Goal: Task Accomplishment & Management: Manage account settings

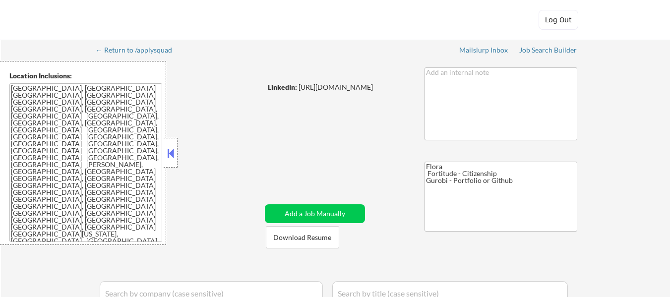
select select ""pending""
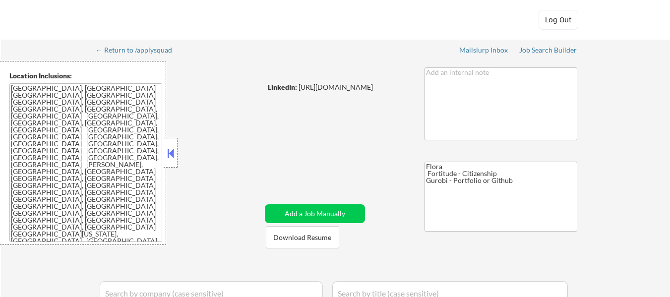
select select ""pending""
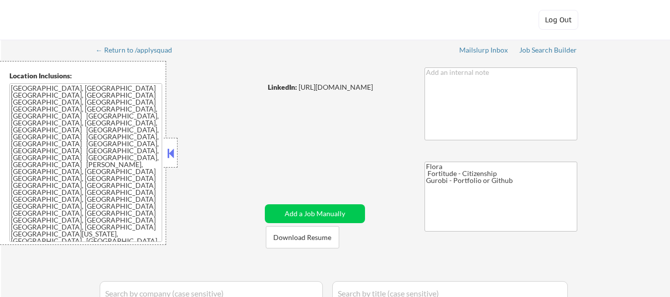
select select ""pending""
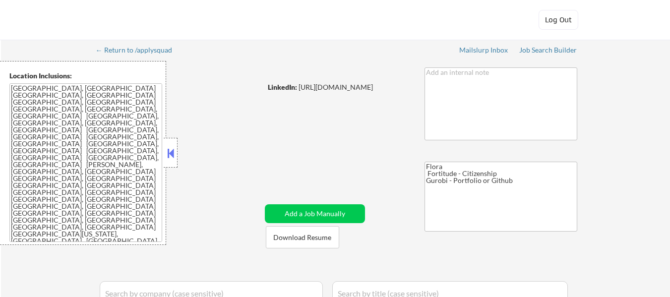
select select ""pending""
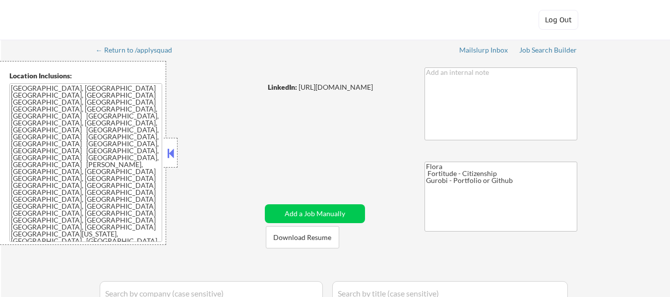
select select ""pending""
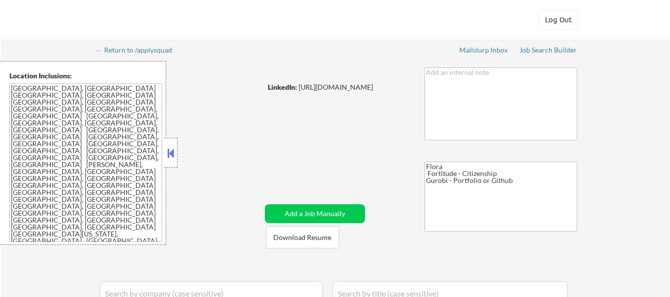
select select ""pending""
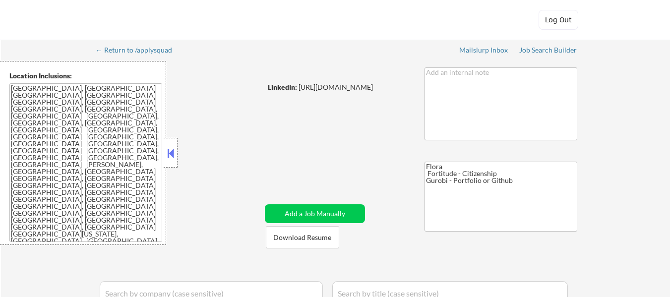
select select ""pending""
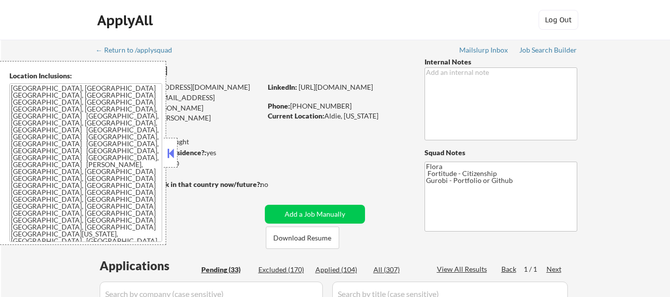
click at [173, 151] on button at bounding box center [170, 153] width 11 height 15
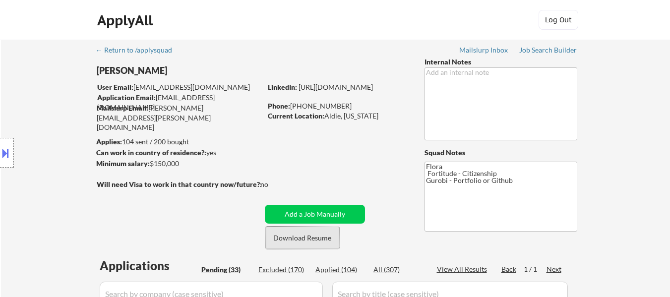
click at [283, 238] on button "Download Resume" at bounding box center [302, 238] width 73 height 22
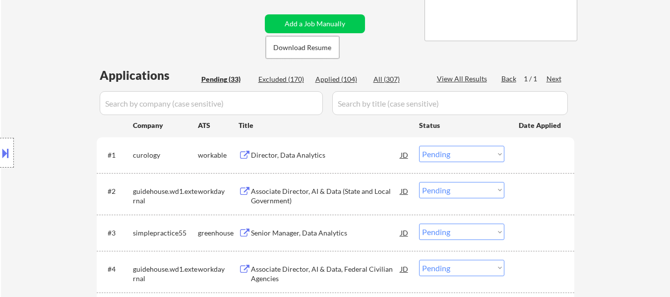
scroll to position [248, 0]
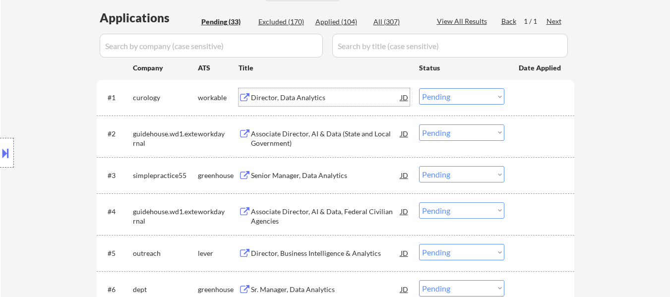
click at [316, 99] on div "Director, Data Analytics" at bounding box center [326, 98] width 150 height 10
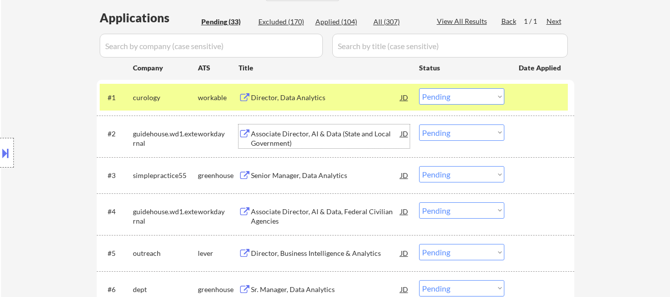
click at [331, 132] on div "Associate Director, AI & Data (State and Local Government)" at bounding box center [326, 138] width 150 height 19
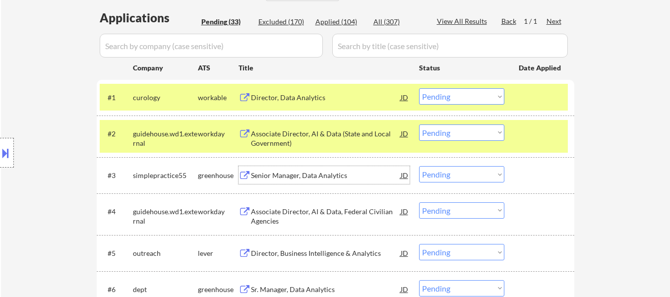
click at [319, 175] on div "Senior Manager, Data Analytics" at bounding box center [326, 176] width 150 height 10
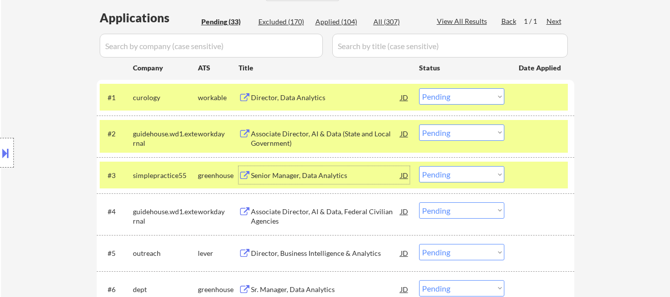
drag, startPoint x: 456, startPoint y: 94, endPoint x: 456, endPoint y: 102, distance: 7.4
click at [456, 94] on select "Choose an option... Pending Applied Excluded (Questions) Excluded (Expired) Exc…" at bounding box center [461, 96] width 85 height 16
click at [419, 88] on select "Choose an option... Pending Applied Excluded (Questions) Excluded (Expired) Exc…" at bounding box center [461, 96] width 85 height 16
select select ""pending""
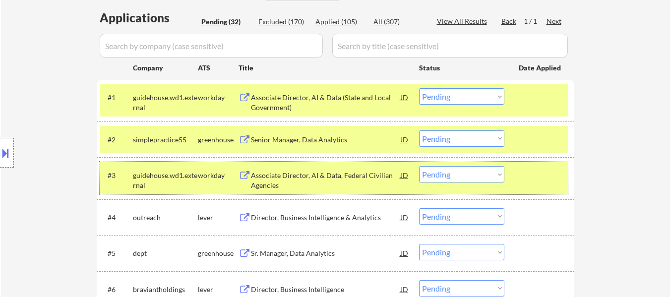
click at [546, 180] on div at bounding box center [541, 175] width 44 height 18
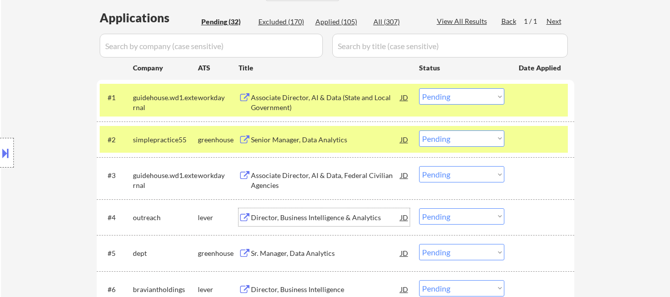
click at [314, 215] on div "Director, Business Intelligence & Analytics" at bounding box center [326, 218] width 150 height 10
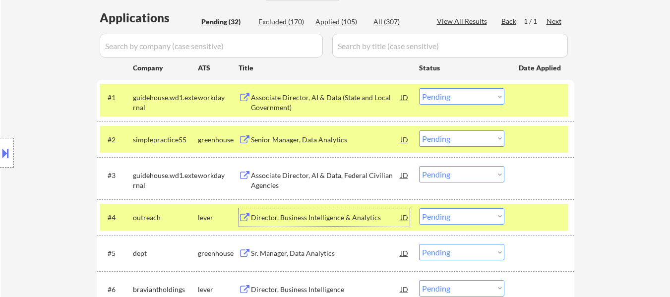
click at [477, 140] on select "Choose an option... Pending Applied Excluded (Questions) Excluded (Expired) Exc…" at bounding box center [461, 138] width 85 height 16
click at [419, 130] on select "Choose an option... Pending Applied Excluded (Questions) Excluded (Expired) Exc…" at bounding box center [461, 138] width 85 height 16
select select ""pending""
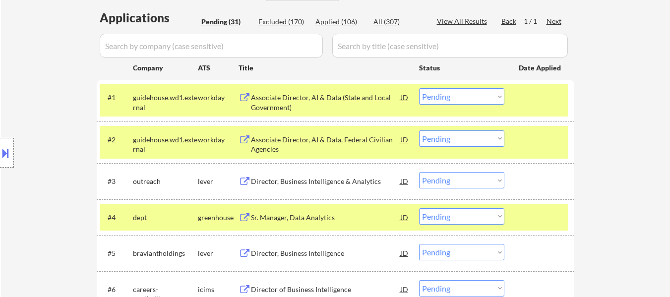
click at [472, 180] on select "Choose an option... Pending Applied Excluded (Questions) Excluded (Expired) Exc…" at bounding box center [461, 180] width 85 height 16
click at [419, 172] on select "Choose an option... Pending Applied Excluded (Questions) Excluded (Expired) Exc…" at bounding box center [461, 180] width 85 height 16
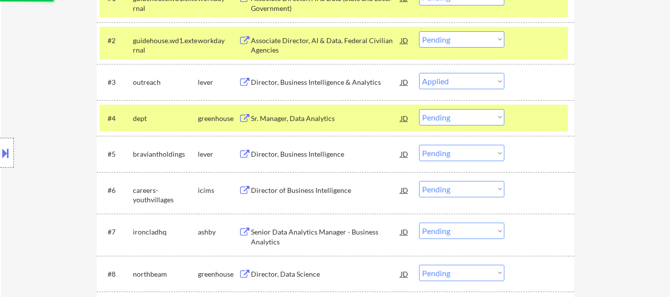
scroll to position [397, 0]
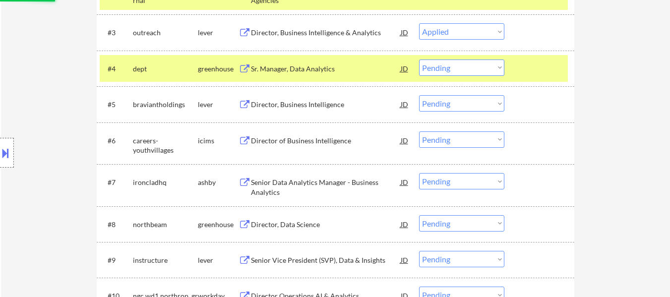
click at [320, 72] on div "Sr. Manager, Data Analytics" at bounding box center [326, 69] width 150 height 10
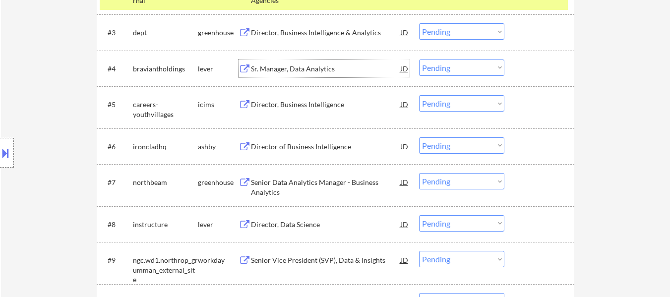
click at [298, 70] on div "Sr. Manager, Data Analytics" at bounding box center [326, 69] width 150 height 10
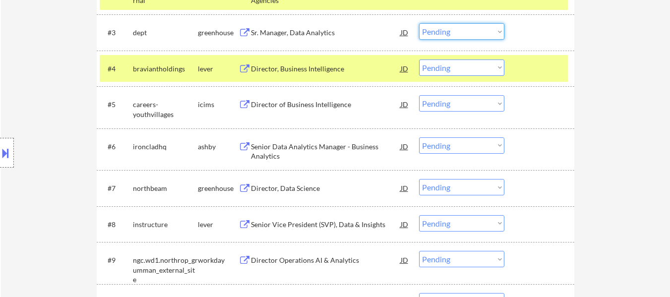
click at [459, 33] on select "Choose an option... Pending Applied Excluded (Questions) Excluded (Expired) Exc…" at bounding box center [461, 31] width 85 height 16
click at [419, 23] on select "Choose an option... Pending Applied Excluded (Questions) Excluded (Expired) Exc…" at bounding box center [461, 31] width 85 height 16
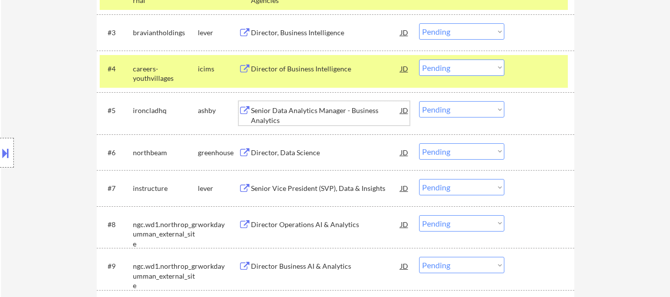
click at [288, 115] on div "Senior Data Analytics Manager - Business Analytics" at bounding box center [326, 115] width 150 height 19
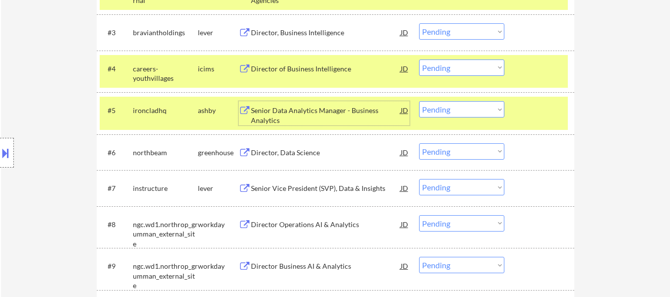
click at [326, 69] on div "Director of Business Intelligence" at bounding box center [326, 69] width 150 height 10
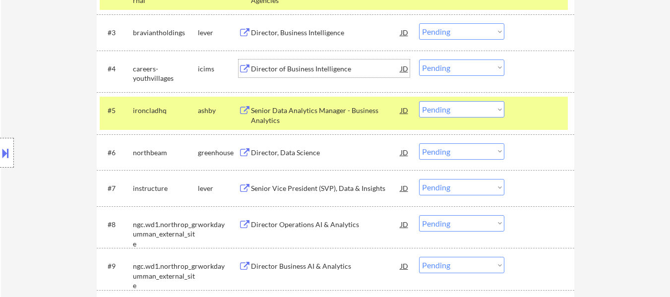
click at [456, 30] on select "Choose an option... Pending Applied Excluded (Questions) Excluded (Expired) Exc…" at bounding box center [461, 31] width 85 height 16
click at [419, 23] on select "Choose an option... Pending Applied Excluded (Questions) Excluded (Expired) Exc…" at bounding box center [461, 31] width 85 height 16
select select ""pending""
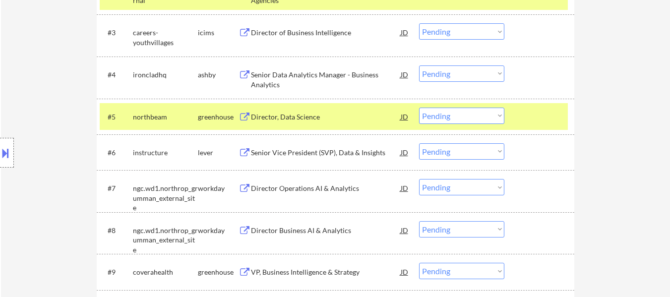
click at [7, 154] on button at bounding box center [5, 153] width 11 height 16
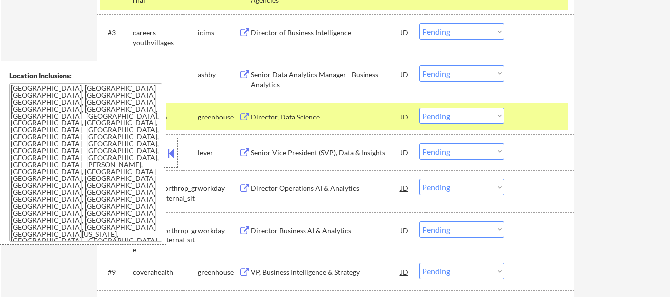
click at [168, 151] on button at bounding box center [170, 153] width 11 height 15
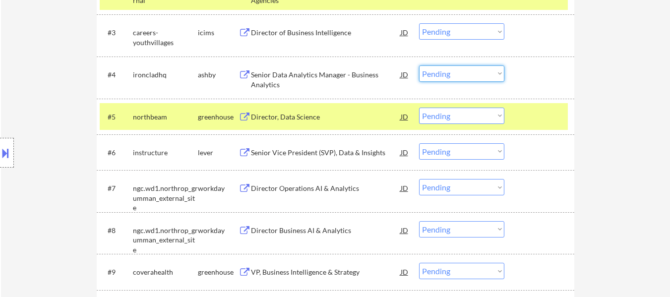
click at [479, 71] on select "Choose an option... Pending Applied Excluded (Questions) Excluded (Expired) Exc…" at bounding box center [461, 73] width 85 height 16
click at [419, 65] on select "Choose an option... Pending Applied Excluded (Questions) Excluded (Expired) Exc…" at bounding box center [461, 73] width 85 height 16
select select ""pending""
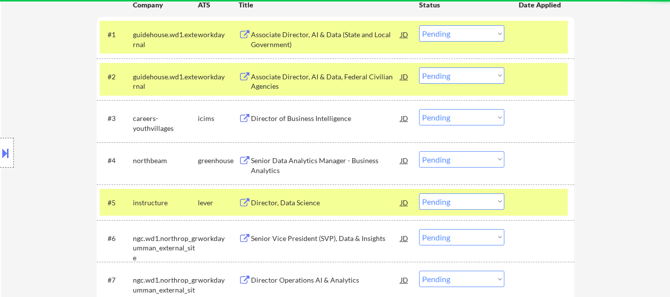
scroll to position [298, 0]
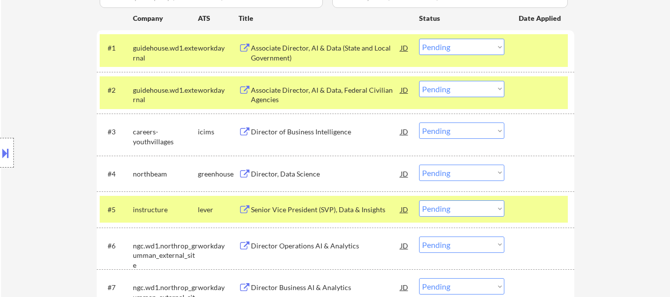
click at [457, 128] on select "Choose an option... Pending Applied Excluded (Questions) Excluded (Expired) Exc…" at bounding box center [461, 131] width 85 height 16
click at [419, 123] on select "Choose an option... Pending Applied Excluded (Questions) Excluded (Expired) Exc…" at bounding box center [461, 131] width 85 height 16
click at [312, 174] on div "Director, Data Science" at bounding box center [326, 174] width 150 height 10
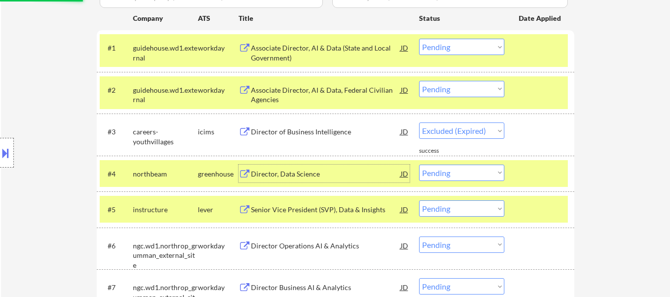
select select ""pending""
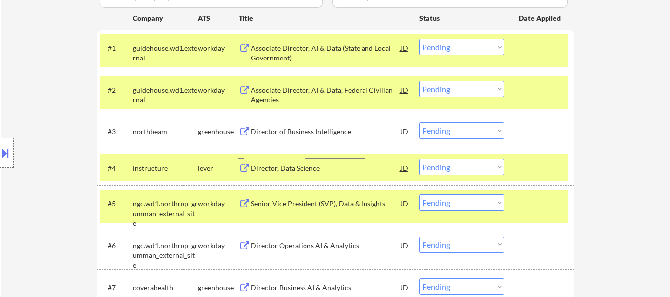
click at [530, 209] on div at bounding box center [541, 204] width 44 height 18
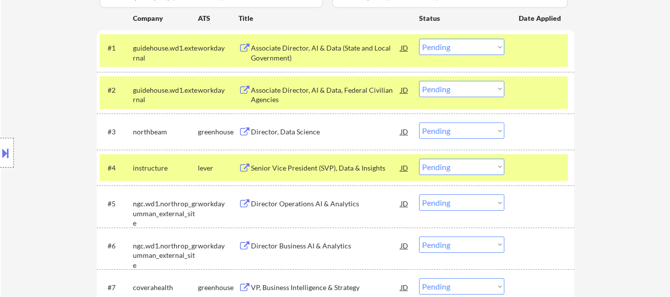
click at [546, 164] on div at bounding box center [541, 168] width 44 height 18
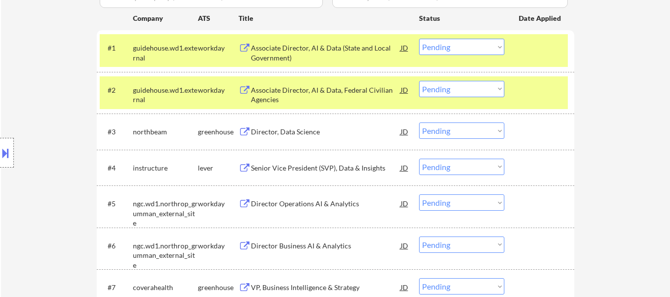
click at [541, 127] on div at bounding box center [541, 132] width 44 height 18
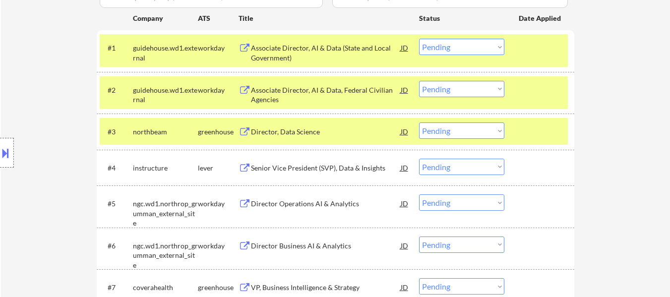
drag, startPoint x: 538, startPoint y: 88, endPoint x: 539, endPoint y: 82, distance: 5.7
click at [538, 86] on div at bounding box center [541, 90] width 44 height 18
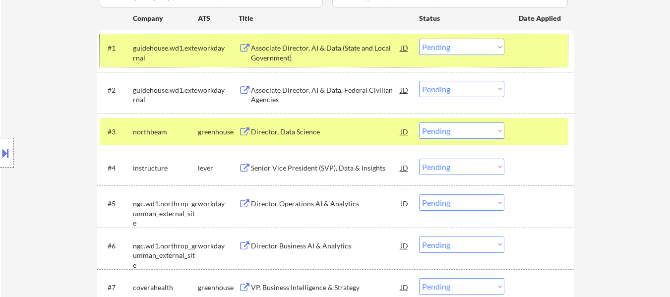
click at [540, 47] on div at bounding box center [541, 48] width 44 height 18
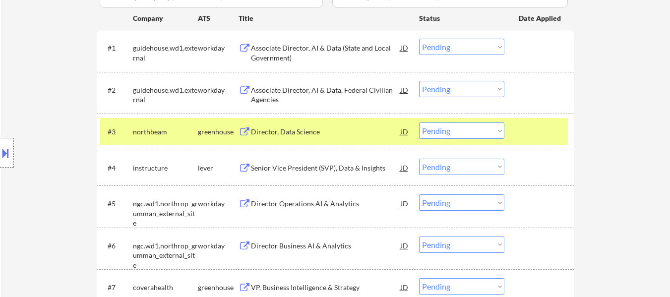
click at [309, 169] on div "Senior Vice President (SVP), Data & Insights" at bounding box center [326, 168] width 150 height 10
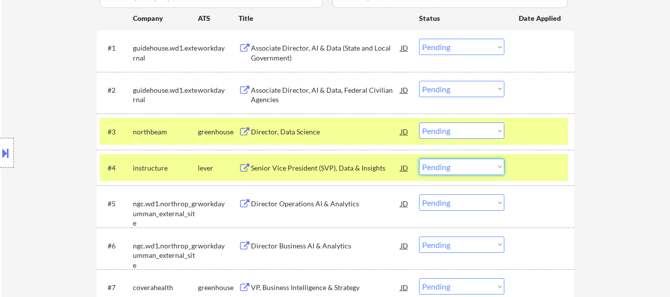
drag, startPoint x: 502, startPoint y: 164, endPoint x: 495, endPoint y: 168, distance: 7.8
click at [502, 164] on select "Choose an option... Pending Applied Excluded (Questions) Excluded (Expired) Exc…" at bounding box center [461, 167] width 85 height 16
click at [419, 159] on select "Choose an option... Pending Applied Excluded (Questions) Excluded (Expired) Exc…" at bounding box center [461, 167] width 85 height 16
click at [316, 201] on div "Director Operations AI & Analytics" at bounding box center [326, 204] width 150 height 10
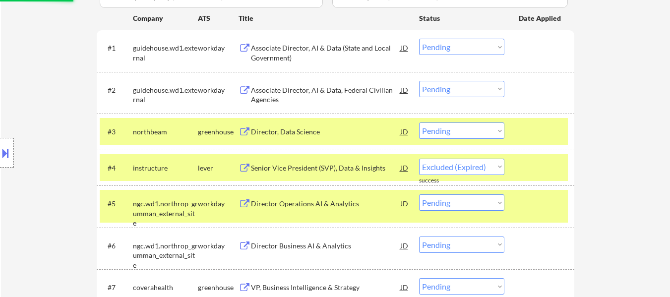
select select ""pending""
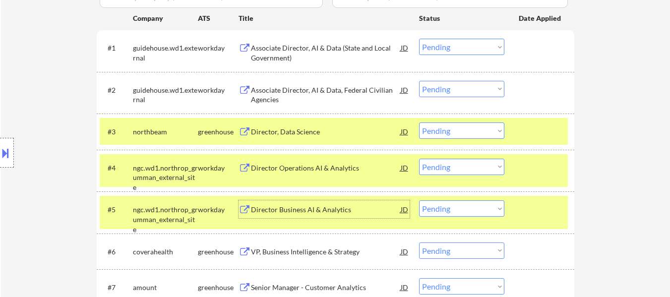
click at [467, 132] on select "Choose an option... Pending Applied Excluded (Questions) Excluded (Expired) Exc…" at bounding box center [461, 131] width 85 height 16
click at [419, 123] on select "Choose an option... Pending Applied Excluded (Questions) Excluded (Expired) Exc…" at bounding box center [461, 131] width 85 height 16
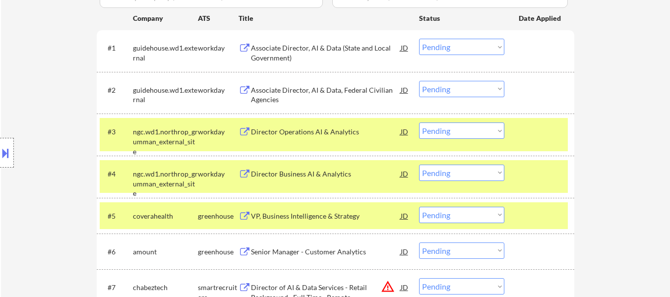
click at [539, 188] on div "#4 ngc.wd1.northrop_grumman_external_site workday Director Business AI & Analyt…" at bounding box center [334, 176] width 468 height 33
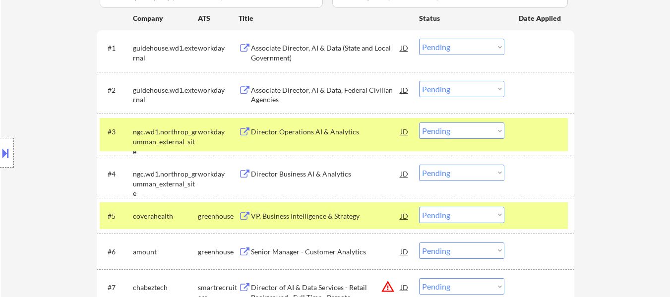
click at [523, 219] on div at bounding box center [541, 216] width 44 height 18
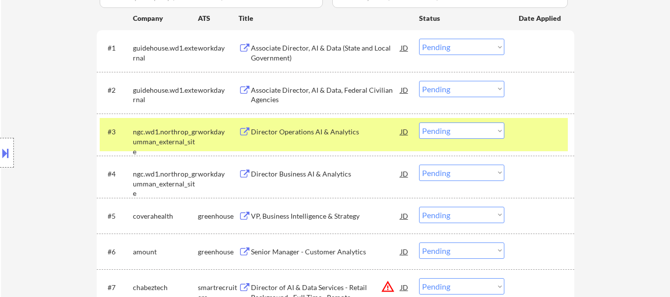
click at [325, 210] on div "VP, Business Intelligence & Strategy" at bounding box center [326, 216] width 150 height 18
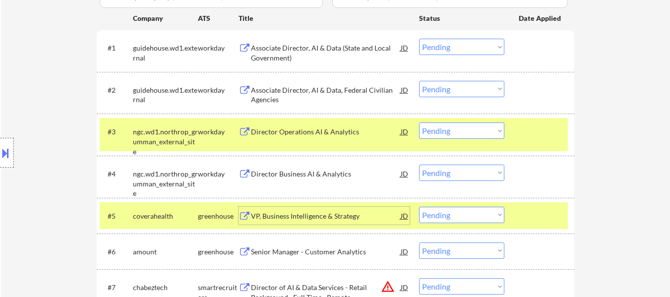
click at [485, 131] on select "Choose an option... Pending Applied Excluded (Questions) Excluded (Expired) Exc…" at bounding box center [461, 131] width 85 height 16
click at [419, 123] on select "Choose an option... Pending Applied Excluded (Questions) Excluded (Expired) Exc…" at bounding box center [461, 131] width 85 height 16
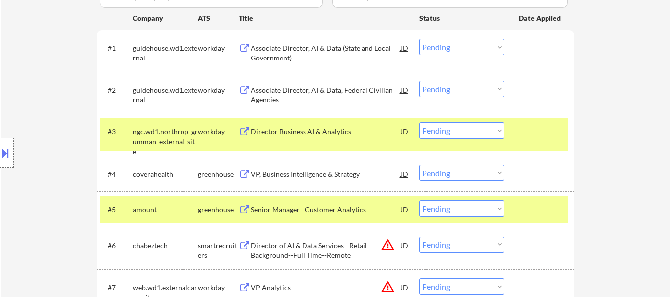
click at [468, 131] on select "Choose an option... Pending Applied Excluded (Questions) Excluded (Expired) Exc…" at bounding box center [461, 131] width 85 height 16
click at [419, 123] on select "Choose an option... Pending Applied Excluded (Questions) Excluded (Expired) Exc…" at bounding box center [461, 131] width 85 height 16
select select ""pending""
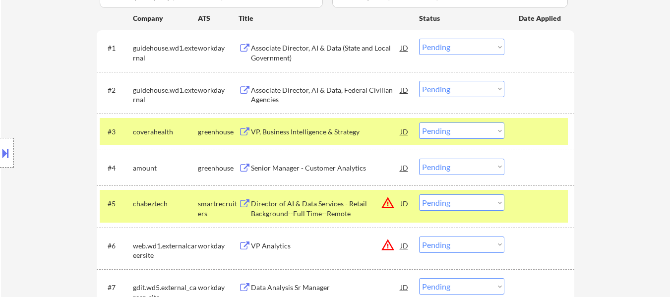
click at [538, 196] on div at bounding box center [541, 204] width 44 height 18
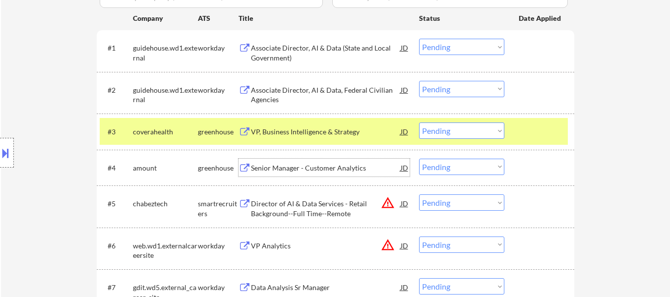
click at [337, 170] on div "Senior Manager - Customer Analytics" at bounding box center [326, 168] width 150 height 10
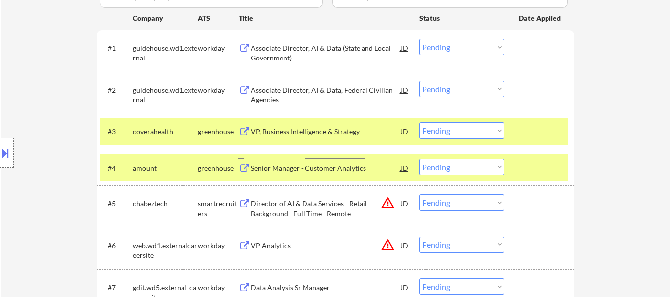
click at [480, 167] on select "Choose an option... Pending Applied Excluded (Questions) Excluded (Expired) Exc…" at bounding box center [461, 167] width 85 height 16
click at [419, 159] on select "Choose an option... Pending Applied Excluded (Questions) Excluded (Expired) Exc…" at bounding box center [461, 167] width 85 height 16
click at [305, 207] on div "Director of AI & Data Services - Retail Background--Full Time--Remote" at bounding box center [326, 208] width 150 height 19
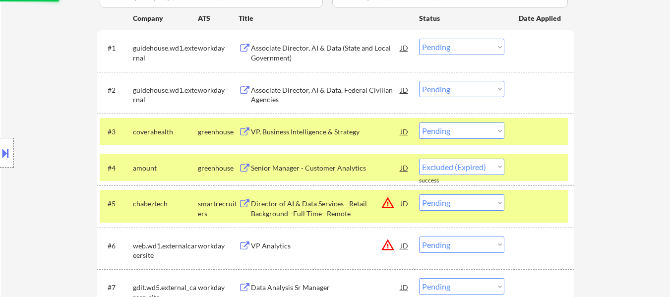
select select ""pending""
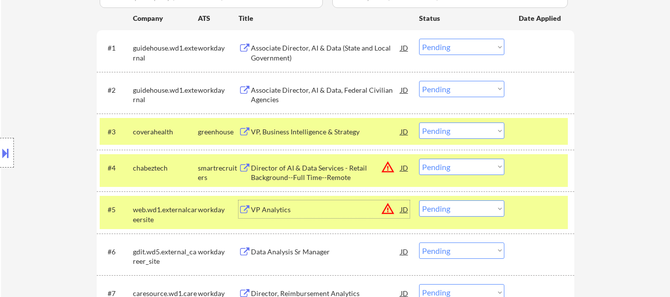
click at [461, 132] on select "Choose an option... Pending Applied Excluded (Questions) Excluded (Expired) Exc…" at bounding box center [461, 131] width 85 height 16
click at [419, 123] on select "Choose an option... Pending Applied Excluded (Questions) Excluded (Expired) Exc…" at bounding box center [461, 131] width 85 height 16
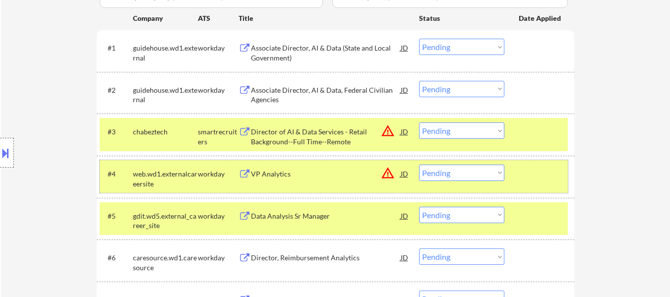
click at [544, 181] on div at bounding box center [541, 174] width 44 height 18
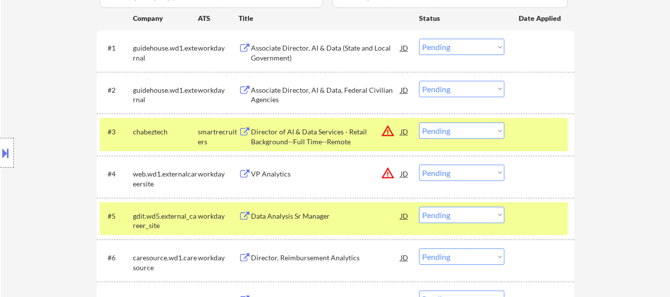
click at [536, 214] on div at bounding box center [541, 216] width 44 height 18
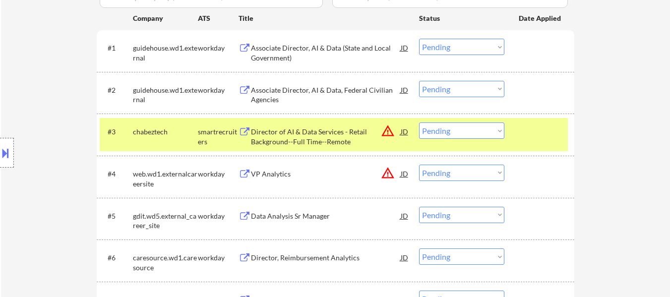
click at [302, 173] on div "VP Analytics" at bounding box center [326, 174] width 150 height 10
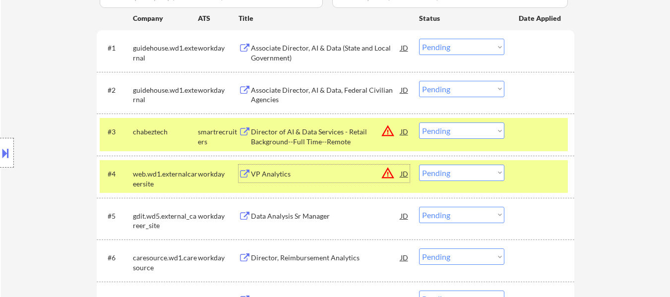
click at [458, 129] on select "Choose an option... Pending Applied Excluded (Questions) Excluded (Expired) Exc…" at bounding box center [461, 131] width 85 height 16
click at [419, 123] on select "Choose an option... Pending Applied Excluded (Questions) Excluded (Expired) Exc…" at bounding box center [461, 131] width 85 height 16
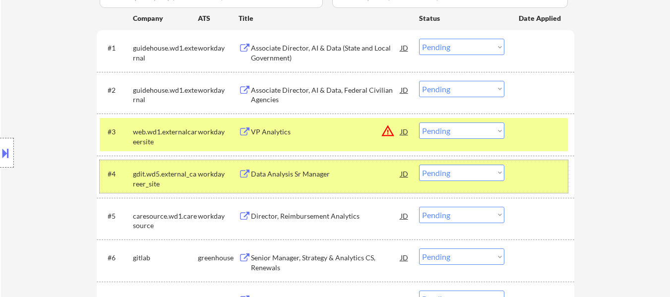
click at [533, 175] on div at bounding box center [541, 174] width 44 height 18
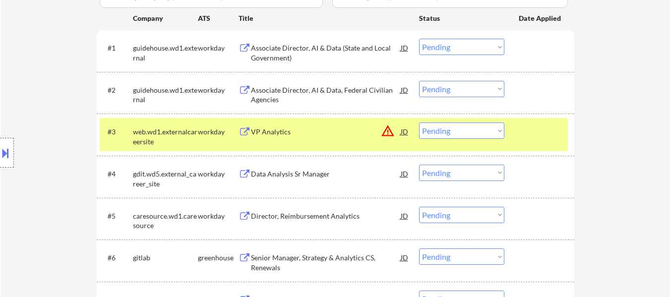
click at [309, 175] on div "Data Analysis Sr Manager" at bounding box center [326, 174] width 150 height 10
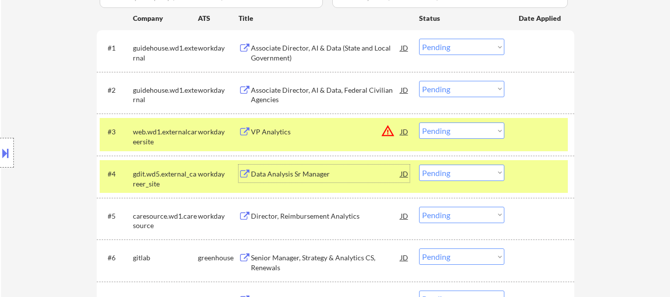
click at [277, 130] on div "VP Analytics" at bounding box center [326, 132] width 150 height 10
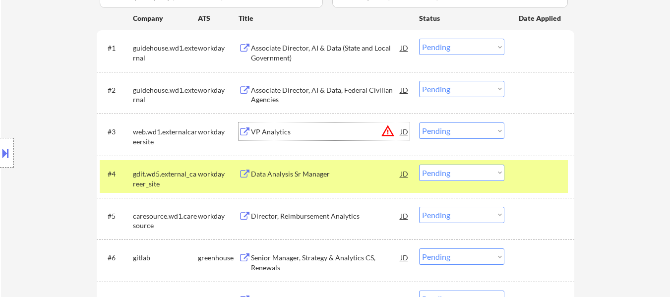
click at [447, 133] on select "Choose an option... Pending Applied Excluded (Questions) Excluded (Expired) Exc…" at bounding box center [461, 131] width 85 height 16
click at [419, 123] on select "Choose an option... Pending Applied Excluded (Questions) Excluded (Expired) Exc…" at bounding box center [461, 131] width 85 height 16
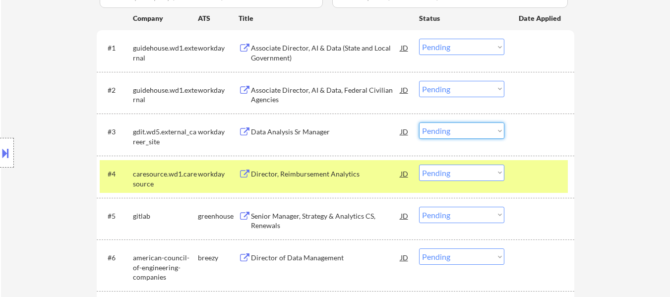
click at [465, 129] on select "Choose an option... Pending Applied Excluded (Questions) Excluded (Expired) Exc…" at bounding box center [461, 131] width 85 height 16
click at [419, 123] on select "Choose an option... Pending Applied Excluded (Questions) Excluded (Expired) Exc…" at bounding box center [461, 131] width 85 height 16
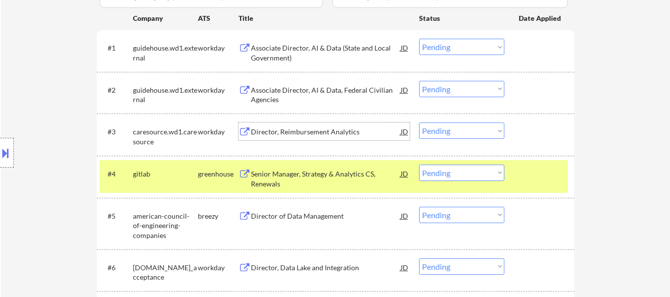
click at [313, 132] on div "Director, Reimbursement Analytics" at bounding box center [326, 132] width 150 height 10
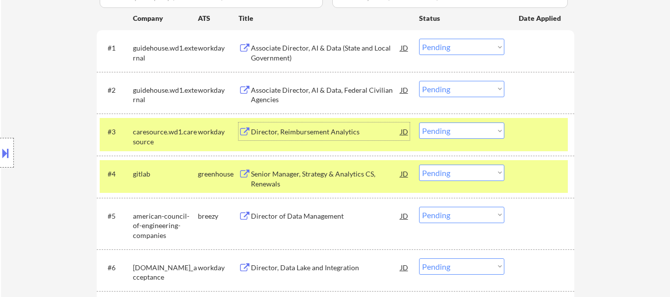
click at [538, 169] on div at bounding box center [541, 174] width 44 height 18
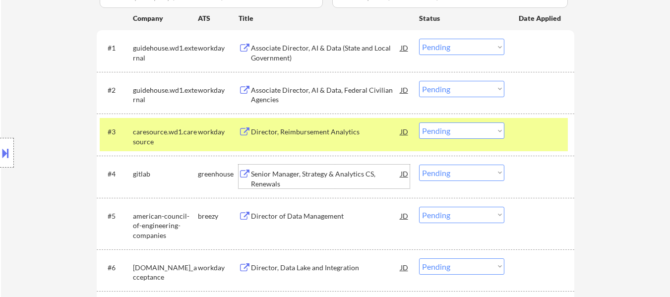
click at [346, 172] on div "Senior Manager, Strategy & Analytics CS, Renewals" at bounding box center [326, 178] width 150 height 19
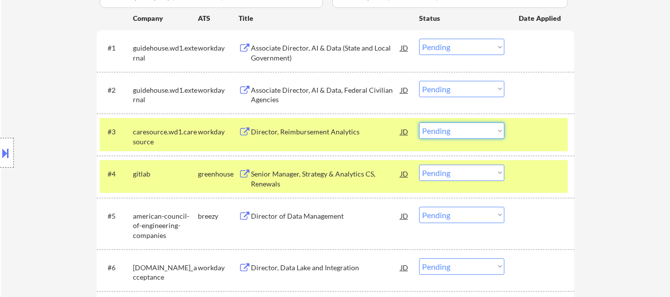
drag, startPoint x: 491, startPoint y: 132, endPoint x: 489, endPoint y: 138, distance: 5.7
click at [491, 132] on select "Choose an option... Pending Applied Excluded (Questions) Excluded (Expired) Exc…" at bounding box center [461, 131] width 85 height 16
click at [419, 123] on select "Choose an option... Pending Applied Excluded (Questions) Excluded (Expired) Exc…" at bounding box center [461, 131] width 85 height 16
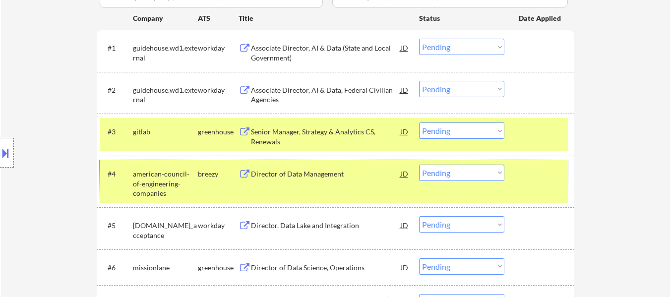
click at [541, 183] on div "#4 american-council-of-engineering-companies breezy Director of Data Management…" at bounding box center [334, 181] width 468 height 43
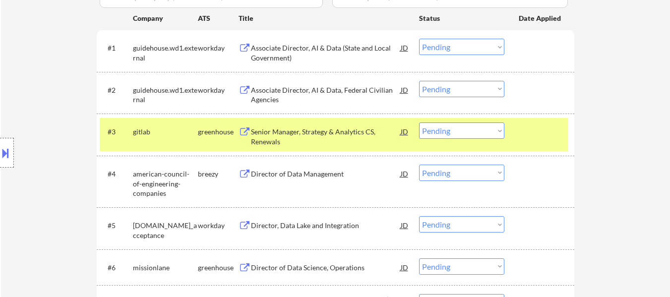
click at [301, 175] on div "Director of Data Management" at bounding box center [326, 174] width 150 height 10
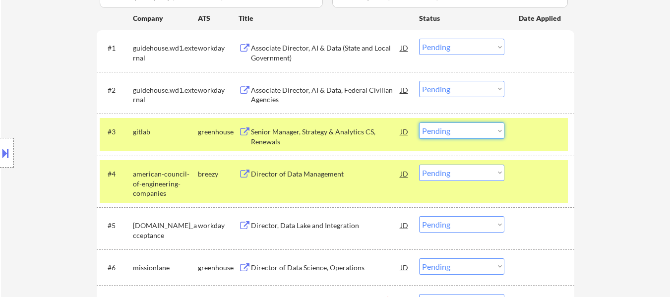
click at [467, 127] on select "Choose an option... Pending Applied Excluded (Questions) Excluded (Expired) Exc…" at bounding box center [461, 131] width 85 height 16
click at [419, 123] on select "Choose an option... Pending Applied Excluded (Questions) Excluded (Expired) Exc…" at bounding box center [461, 131] width 85 height 16
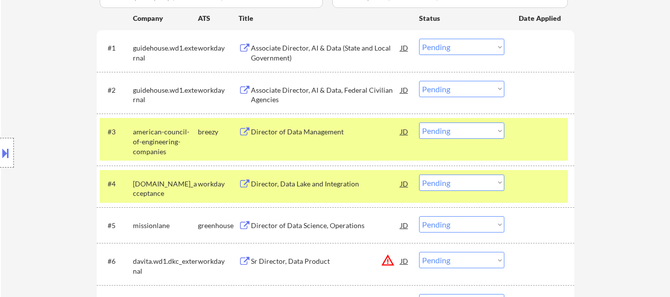
click at [533, 186] on div at bounding box center [541, 184] width 44 height 18
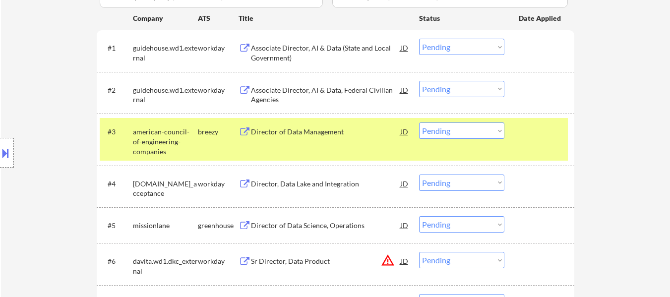
click at [305, 180] on div "Director, Data Lake and Integration" at bounding box center [326, 184] width 150 height 10
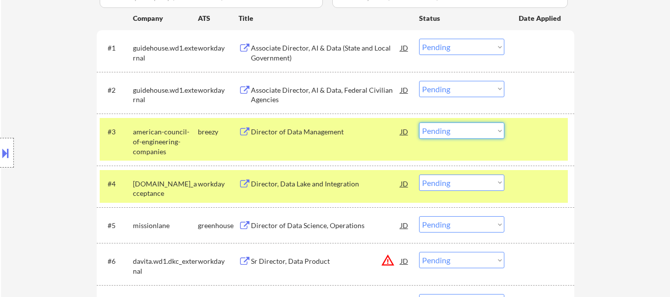
click at [470, 131] on select "Choose an option... Pending Applied Excluded (Questions) Excluded (Expired) Exc…" at bounding box center [461, 131] width 85 height 16
click at [419, 123] on select "Choose an option... Pending Applied Excluded (Questions) Excluded (Expired) Exc…" at bounding box center [461, 131] width 85 height 16
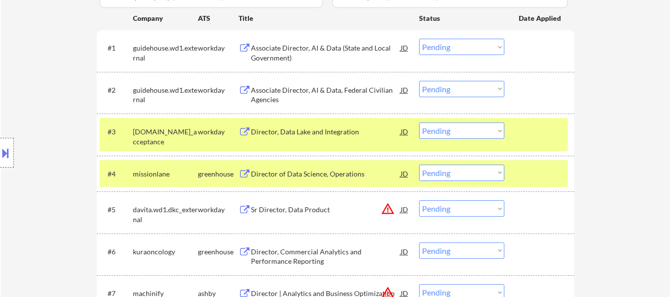
click at [522, 179] on div at bounding box center [541, 174] width 44 height 18
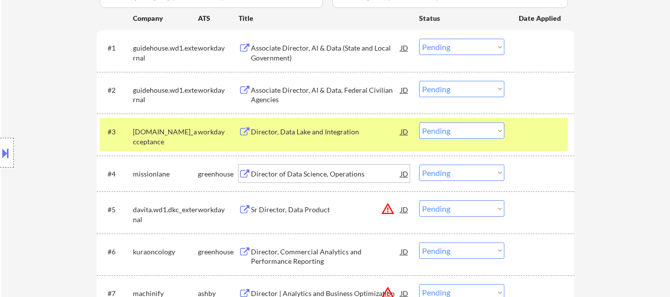
click at [352, 176] on div "Director of Data Science, Operations" at bounding box center [326, 174] width 150 height 10
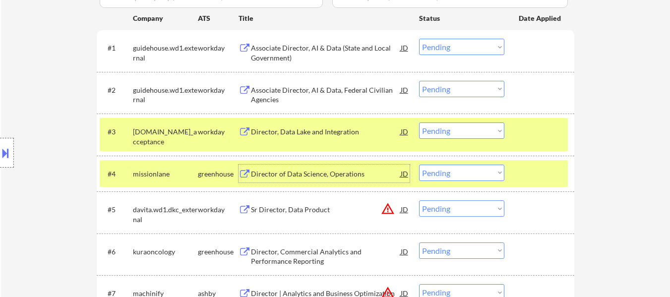
click at [339, 131] on div "Director, Data Lake and Integration" at bounding box center [326, 132] width 150 height 10
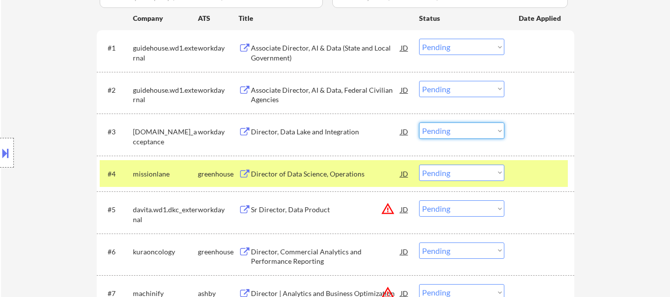
drag, startPoint x: 458, startPoint y: 130, endPoint x: 458, endPoint y: 138, distance: 7.9
click at [458, 130] on select "Choose an option... Pending Applied Excluded (Questions) Excluded (Expired) Exc…" at bounding box center [461, 131] width 85 height 16
click at [419, 123] on select "Choose an option... Pending Applied Excluded (Questions) Excluded (Expired) Exc…" at bounding box center [461, 131] width 85 height 16
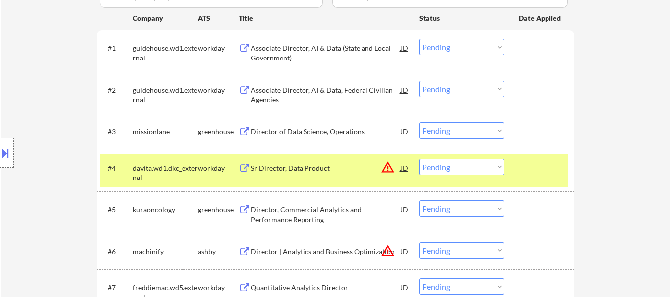
click at [476, 126] on select "Choose an option... Pending Applied Excluded (Questions) Excluded (Expired) Exc…" at bounding box center [461, 131] width 85 height 16
click at [419, 123] on select "Choose an option... Pending Applied Excluded (Questions) Excluded (Expired) Exc…" at bounding box center [461, 131] width 85 height 16
click at [327, 167] on div "Sr Director, Data Product" at bounding box center [326, 168] width 150 height 10
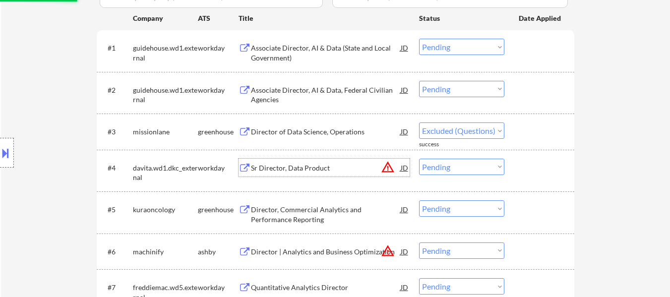
click at [306, 209] on div "Director, Commercial Analytics and Performance Reporting" at bounding box center [326, 214] width 150 height 19
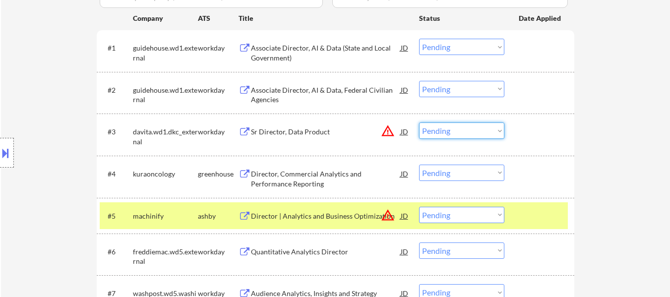
drag, startPoint x: 443, startPoint y: 127, endPoint x: 446, endPoint y: 132, distance: 6.1
click at [443, 127] on select "Choose an option... Pending Applied Excluded (Questions) Excluded (Expired) Exc…" at bounding box center [461, 131] width 85 height 16
click at [419, 123] on select "Choose an option... Pending Applied Excluded (Questions) Excluded (Expired) Exc…" at bounding box center [461, 131] width 85 height 16
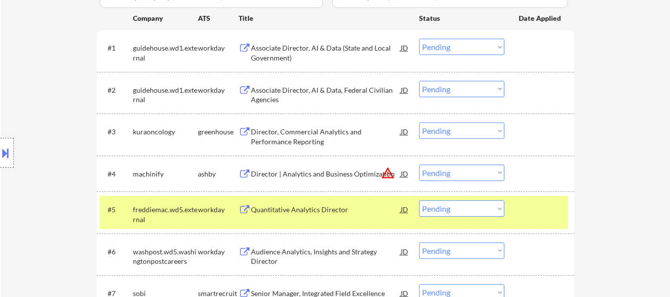
click at [541, 212] on div at bounding box center [541, 209] width 44 height 18
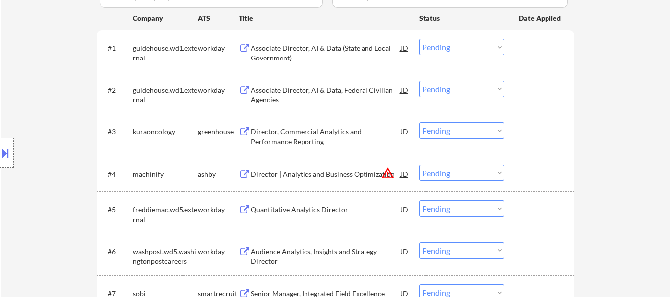
click at [327, 174] on div "Director | Analytics and Business Optimization" at bounding box center [326, 174] width 150 height 10
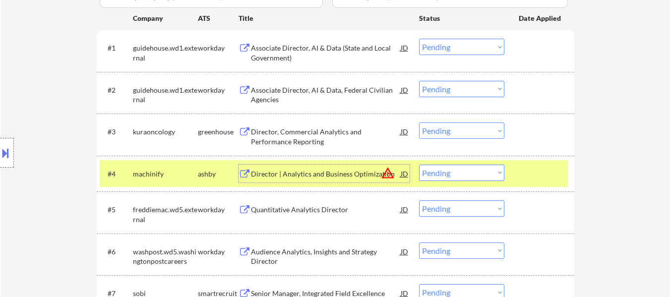
click at [453, 127] on select "Choose an option... Pending Applied Excluded (Questions) Excluded (Expired) Exc…" at bounding box center [461, 131] width 85 height 16
click at [419, 123] on select "Choose an option... Pending Applied Excluded (Questions) Excluded (Expired) Exc…" at bounding box center [461, 131] width 85 height 16
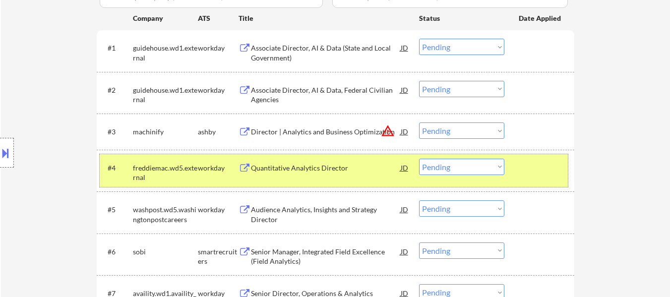
click at [564, 167] on div "#4 freddiemac.wd5.external workday Quantitative Analytics Director JD warning_a…" at bounding box center [334, 170] width 468 height 33
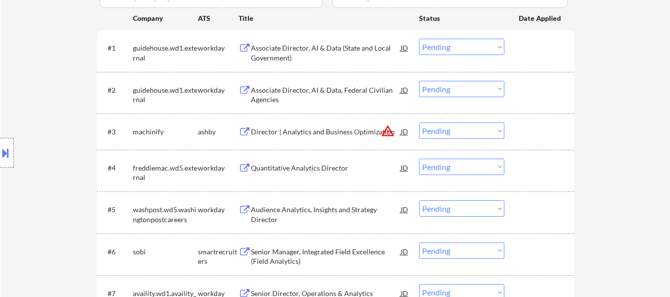
click at [347, 167] on div "Quantitative Analytics Director" at bounding box center [326, 168] width 150 height 10
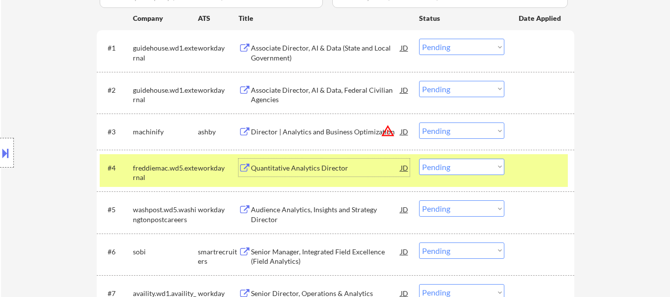
drag, startPoint x: 458, startPoint y: 128, endPoint x: 458, endPoint y: 133, distance: 5.5
click at [458, 128] on select "Choose an option... Pending Applied Excluded (Questions) Excluded (Expired) Exc…" at bounding box center [461, 131] width 85 height 16
click at [419, 123] on select "Choose an option... Pending Applied Excluded (Questions) Excluded (Expired) Exc…" at bounding box center [461, 131] width 85 height 16
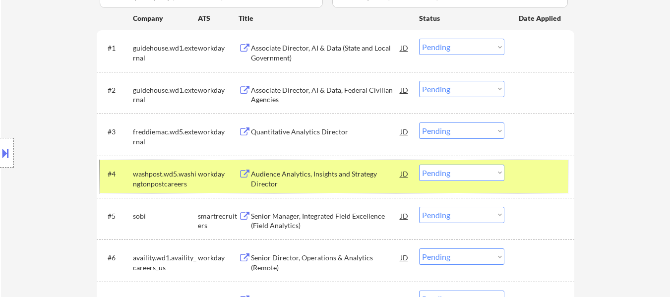
click at [555, 177] on div at bounding box center [541, 174] width 44 height 18
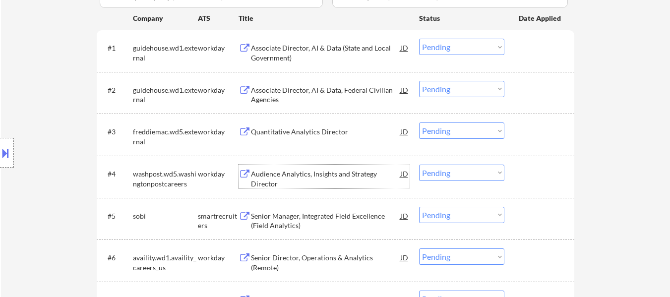
click at [315, 179] on div "Audience Analytics, Insights and Strategy Director" at bounding box center [326, 178] width 150 height 19
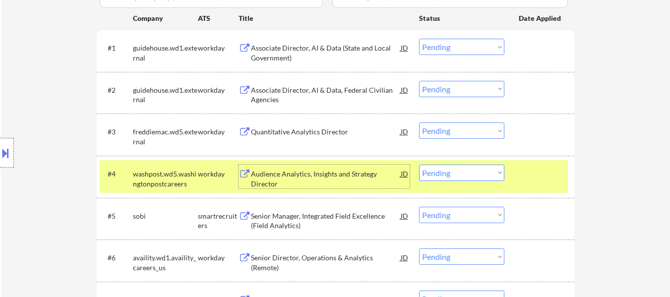
click at [351, 129] on div "Quantitative Analytics Director" at bounding box center [326, 132] width 150 height 10
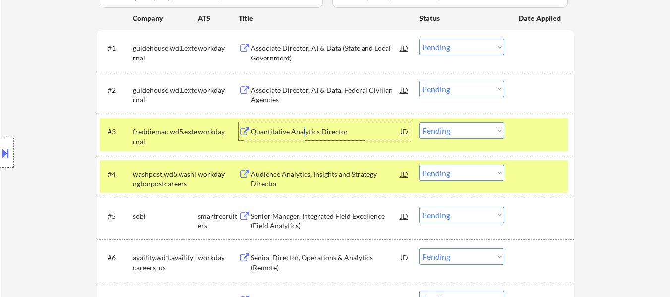
click at [305, 134] on div "Quantitative Analytics Director" at bounding box center [326, 132] width 150 height 10
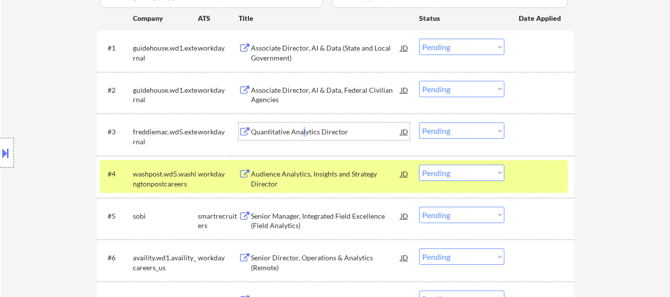
click at [454, 130] on select "Choose an option... Pending Applied Excluded (Questions) Excluded (Expired) Exc…" at bounding box center [461, 131] width 85 height 16
click at [419, 123] on select "Choose an option... Pending Applied Excluded (Questions) Excluded (Expired) Exc…" at bounding box center [461, 131] width 85 height 16
select select ""pending""
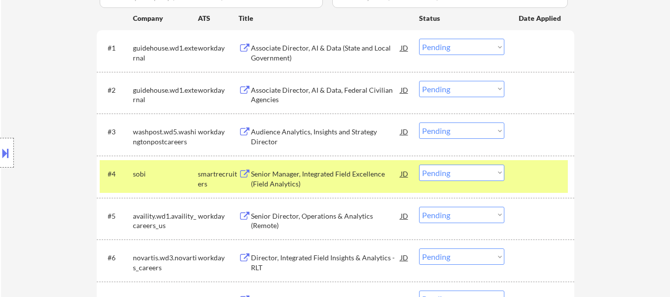
click at [521, 176] on div at bounding box center [541, 174] width 44 height 18
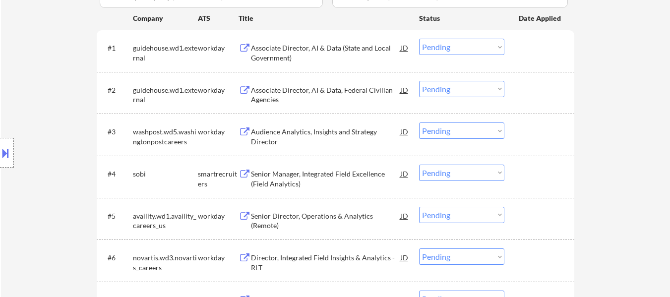
click at [339, 171] on div "Senior Manager, Integrated Field Excellence (Field Analytics)" at bounding box center [326, 178] width 150 height 19
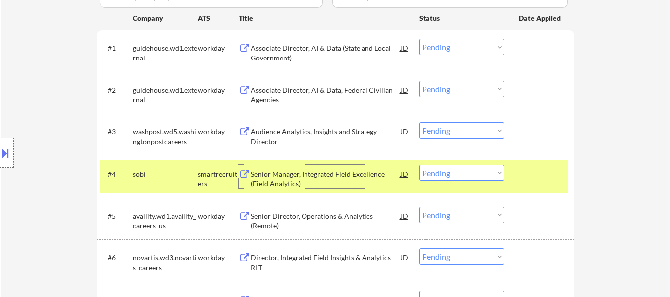
click at [443, 172] on select "Choose an option... Pending Applied Excluded (Questions) Excluded (Expired) Exc…" at bounding box center [461, 173] width 85 height 16
click at [419, 165] on select "Choose an option... Pending Applied Excluded (Questions) Excluded (Expired) Exc…" at bounding box center [461, 173] width 85 height 16
select select ""pending""
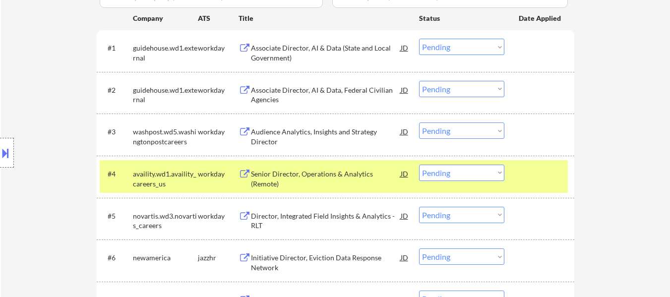
click at [462, 130] on select "Choose an option... Pending Applied Excluded (Questions) Excluded (Expired) Exc…" at bounding box center [461, 131] width 85 height 16
click at [419, 123] on select "Choose an option... Pending Applied Excluded (Questions) Excluded (Expired) Exc…" at bounding box center [461, 131] width 85 height 16
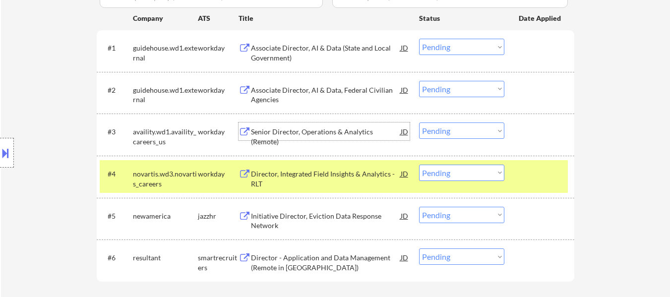
click at [328, 135] on div "Senior Director, Operations & Analytics (Remote)" at bounding box center [326, 136] width 150 height 19
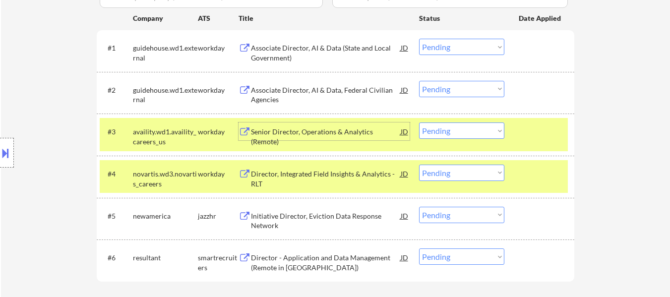
click at [332, 175] on div "Director, Integrated Field Insights & Analytics - RLT" at bounding box center [326, 178] width 150 height 19
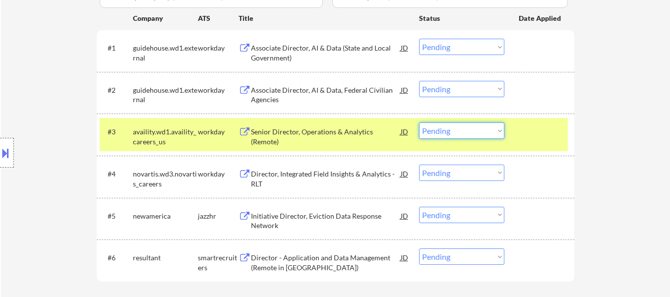
click at [449, 132] on select "Choose an option... Pending Applied Excluded (Questions) Excluded (Expired) Exc…" at bounding box center [461, 131] width 85 height 16
click at [419, 123] on select "Choose an option... Pending Applied Excluded (Questions) Excluded (Expired) Exc…" at bounding box center [461, 131] width 85 height 16
select select ""pending""
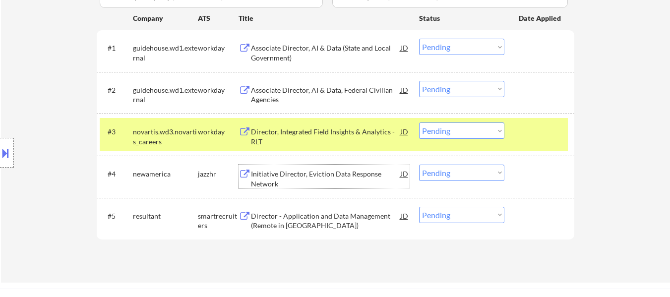
click at [364, 179] on div "Initiative Director, Eviction Data Response Network" at bounding box center [326, 178] width 150 height 19
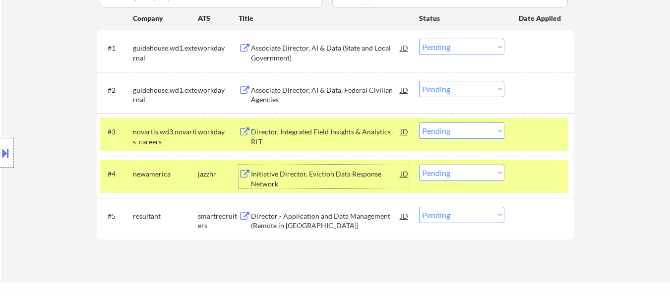
click at [337, 222] on div "Director - Application and Data Management (Remote in [GEOGRAPHIC_DATA])" at bounding box center [326, 220] width 150 height 19
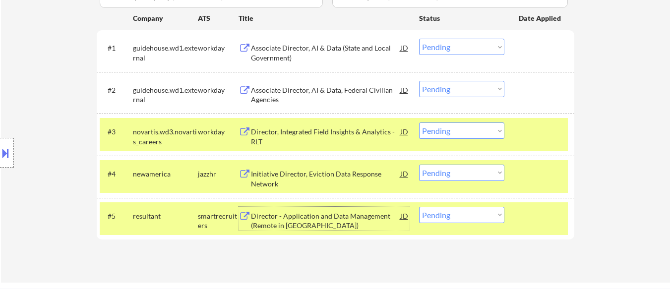
click at [486, 174] on select "Choose an option... Pending Applied Excluded (Questions) Excluded (Expired) Exc…" at bounding box center [461, 173] width 85 height 16
click at [419, 165] on select "Choose an option... Pending Applied Excluded (Questions) Excluded (Expired) Exc…" at bounding box center [461, 173] width 85 height 16
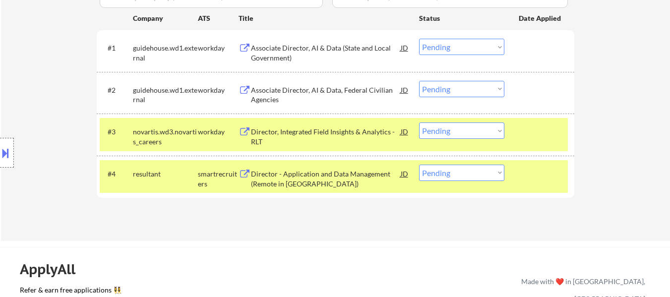
click at [473, 175] on select "Choose an option... Pending Applied Excluded (Questions) Excluded (Expired) Exc…" at bounding box center [461, 173] width 85 height 16
select select ""applied""
click at [419, 165] on select "Choose an option... Pending Applied Excluded (Questions) Excluded (Expired) Exc…" at bounding box center [461, 173] width 85 height 16
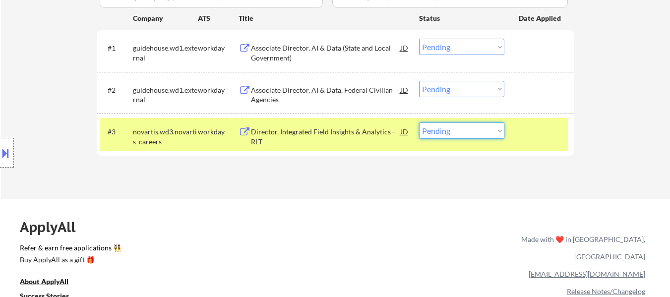
click at [456, 132] on select "Choose an option... Pending Applied Excluded (Questions) Excluded (Expired) Exc…" at bounding box center [461, 131] width 85 height 16
select select ""applied""
click at [419, 123] on select "Choose an option... Pending Applied Excluded (Questions) Excluded (Expired) Exc…" at bounding box center [461, 131] width 85 height 16
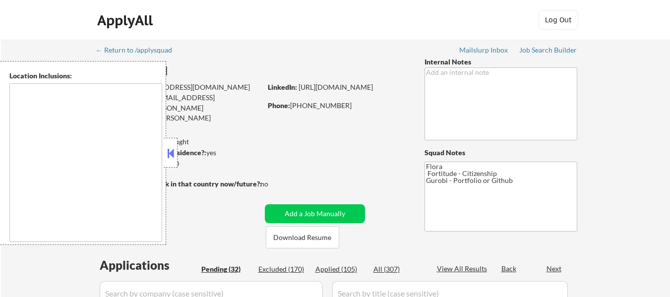
type textarea "[GEOGRAPHIC_DATA], [GEOGRAPHIC_DATA] [GEOGRAPHIC_DATA], [GEOGRAPHIC_DATA] [GEOG…"
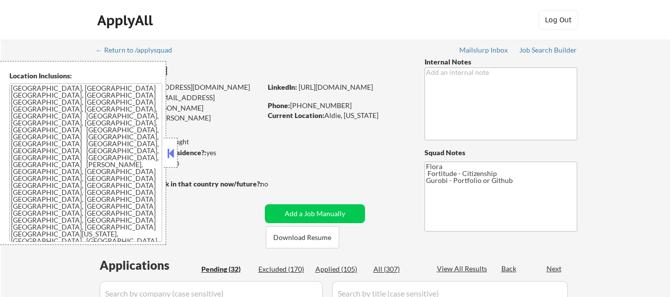
select select ""pending""
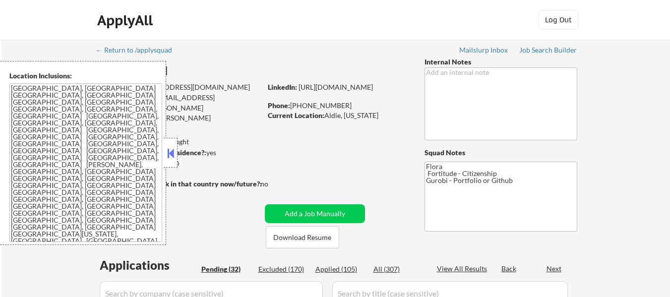
select select ""pending""
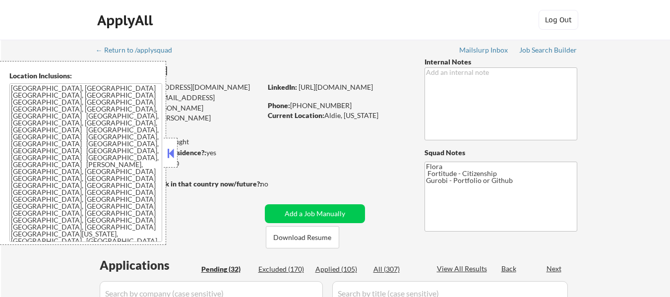
select select ""pending""
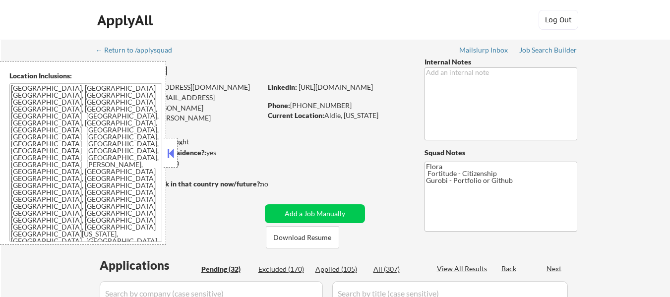
select select ""pending""
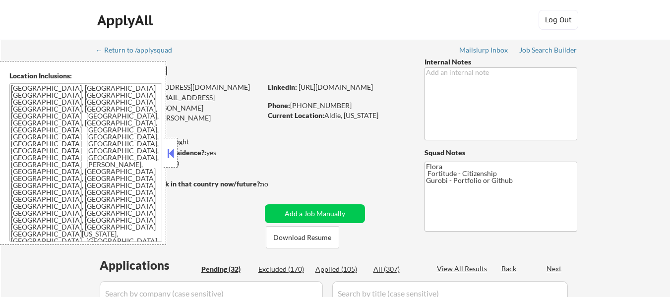
select select ""pending""
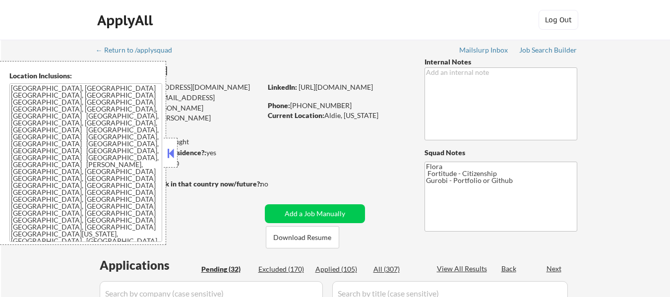
select select ""pending""
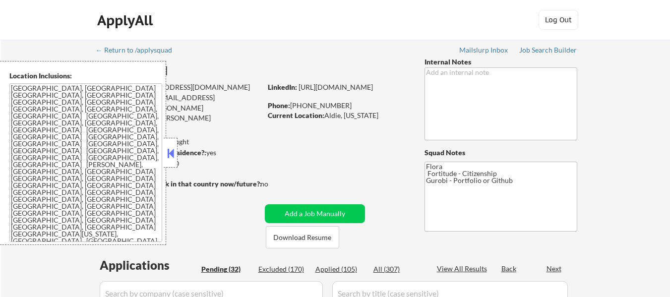
select select ""pending""
click at [172, 159] on button at bounding box center [170, 153] width 11 height 15
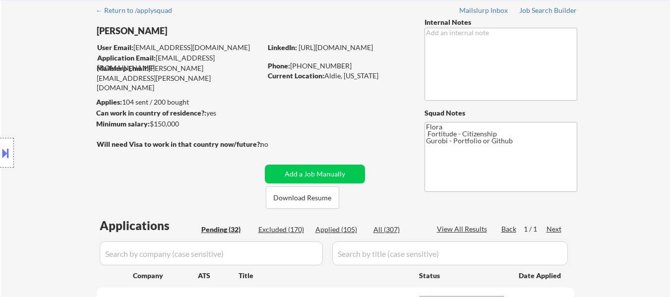
scroll to position [99, 0]
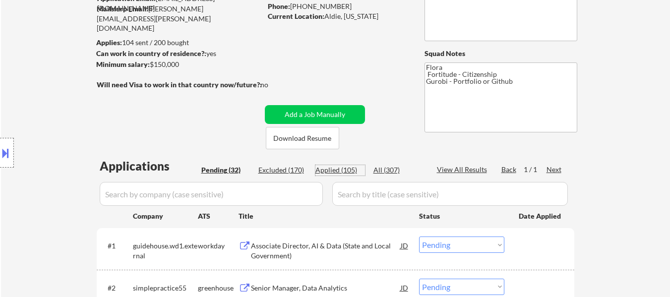
click at [340, 174] on div "Applied (105)" at bounding box center [341, 170] width 50 height 10
select select ""applied""
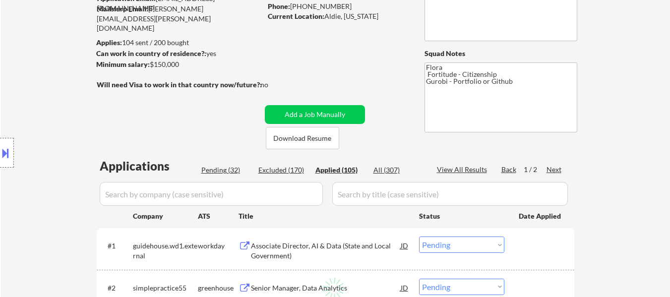
select select ""applied""
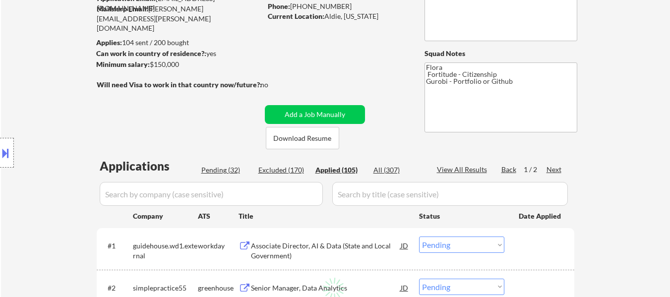
select select ""applied""
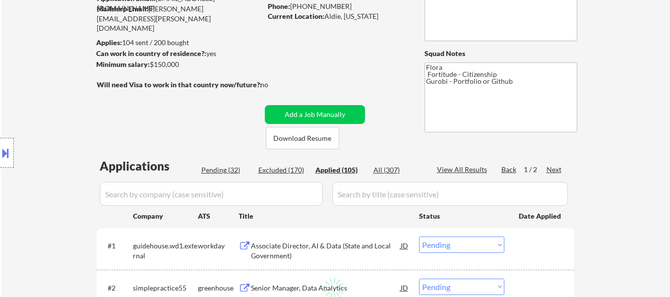
select select ""applied""
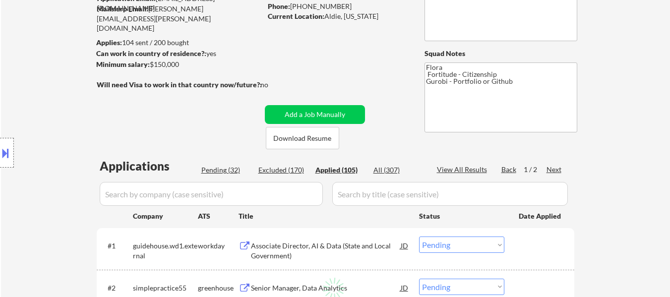
select select ""applied""
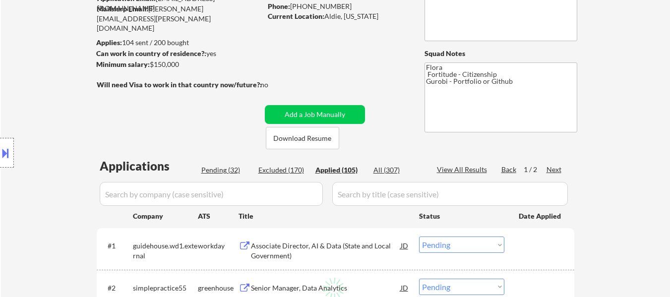
select select ""applied""
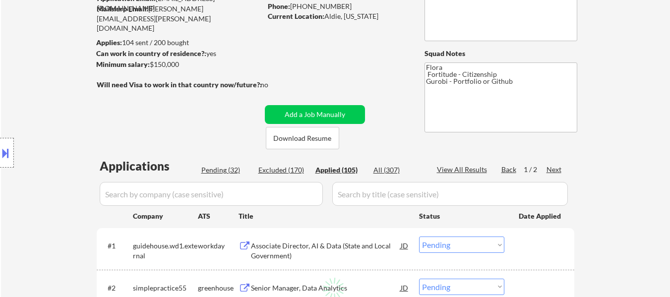
select select ""applied""
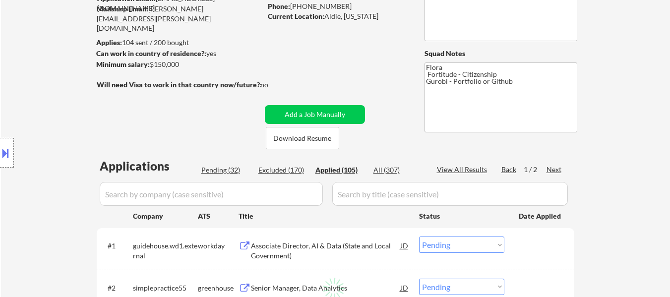
select select ""applied""
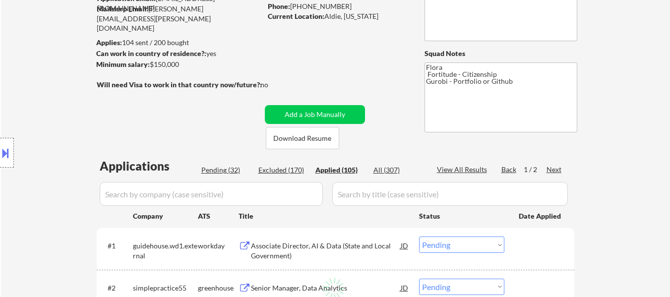
select select ""applied""
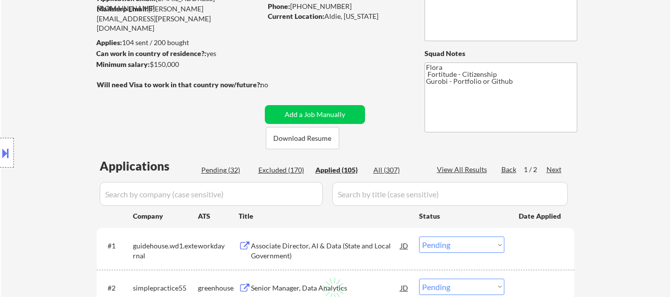
select select ""applied""
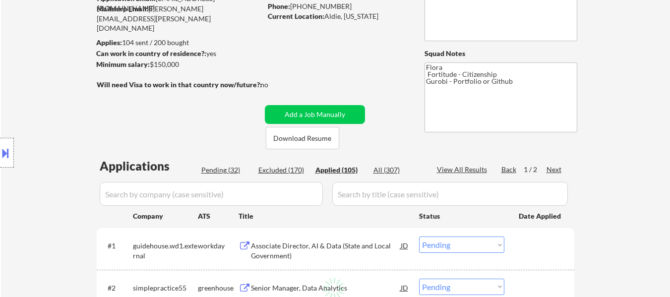
select select ""applied""
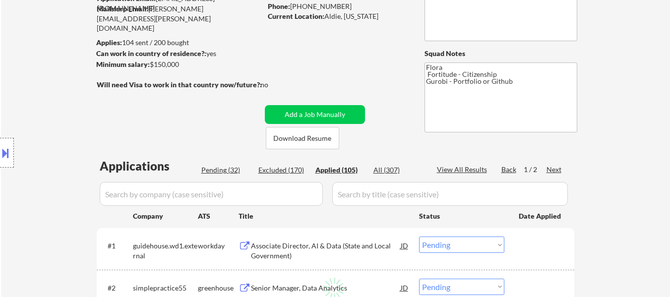
select select ""applied""
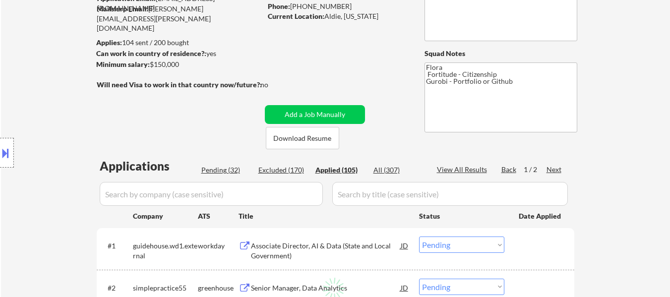
select select ""applied""
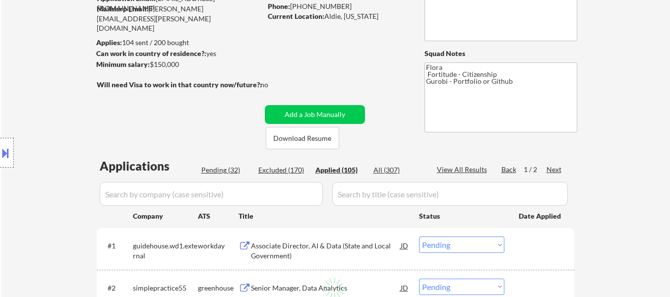
select select ""applied""
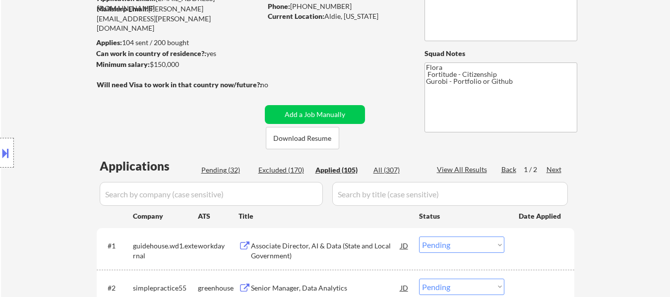
select select ""applied""
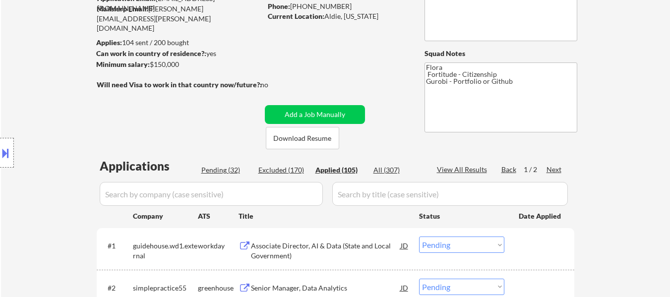
select select ""applied""
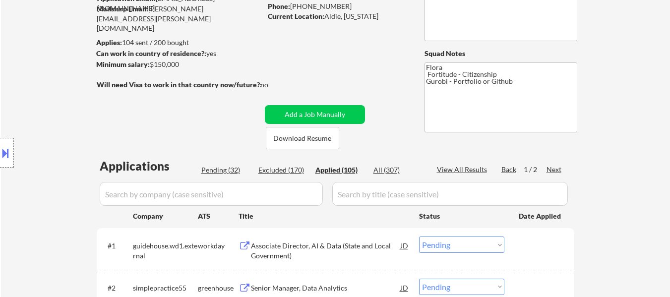
select select ""applied""
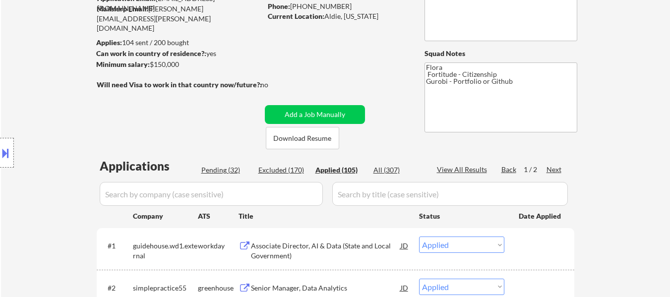
select select ""applied""
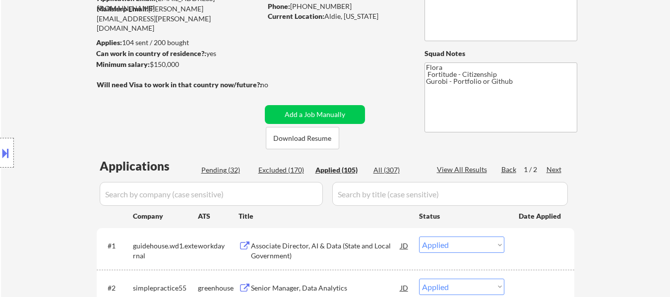
select select ""applied""
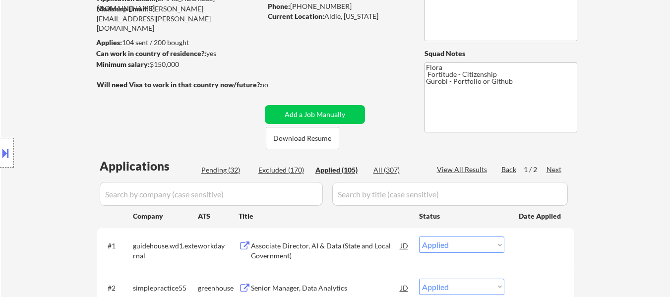
select select ""applied""
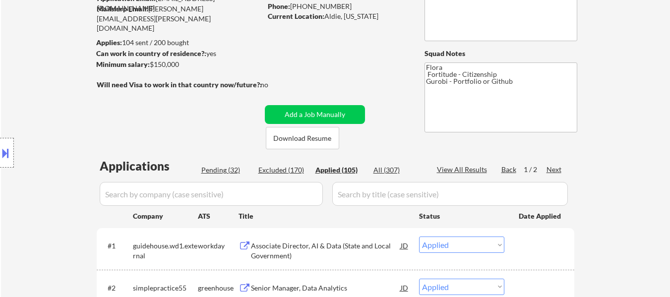
select select ""applied""
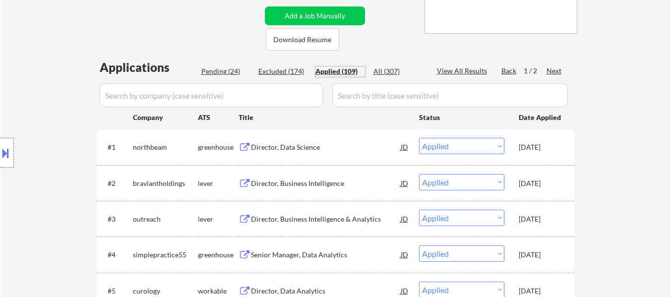
scroll to position [198, 0]
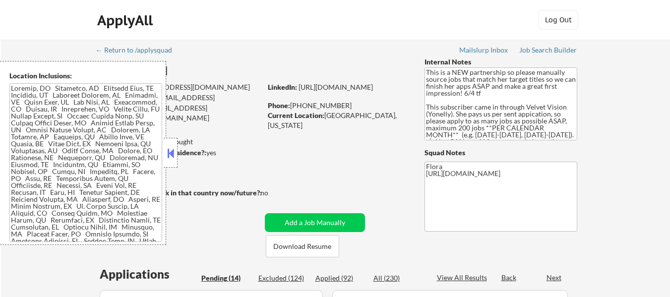
select select ""pending""
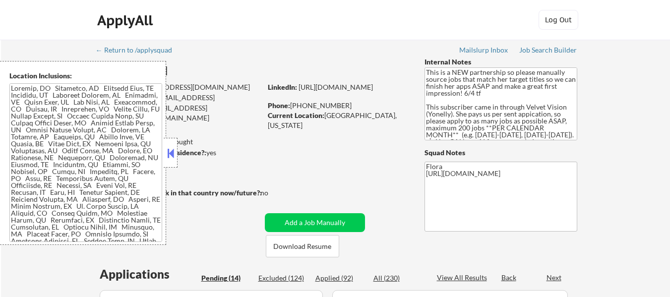
select select ""pending""
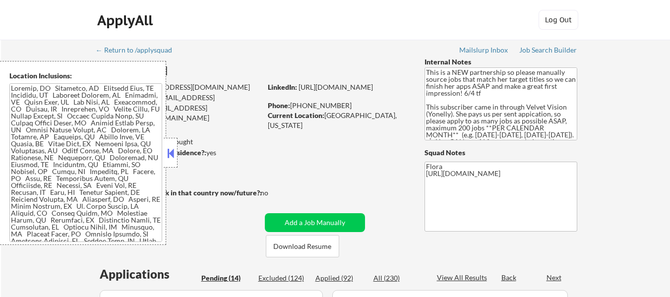
select select ""pending""
click at [175, 152] on button at bounding box center [170, 153] width 11 height 15
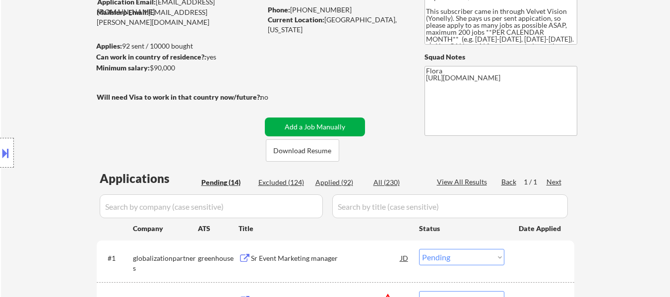
scroll to position [99, 0]
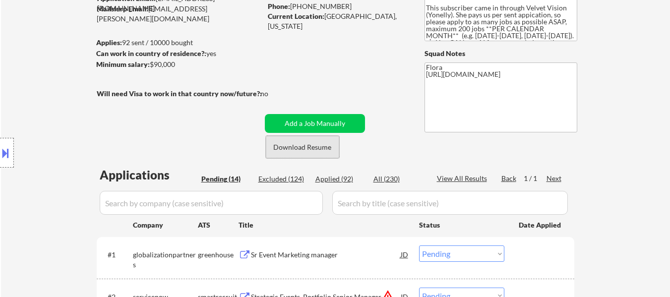
click at [301, 147] on button "Download Resume" at bounding box center [302, 147] width 73 height 22
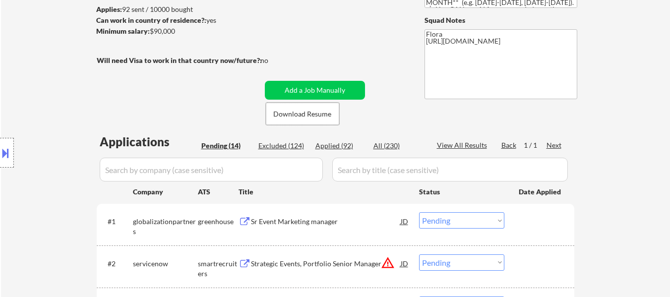
scroll to position [149, 0]
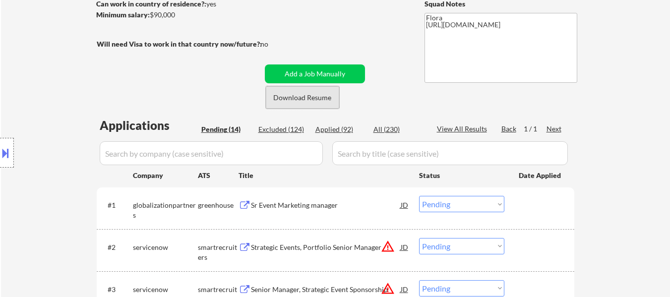
click at [315, 99] on button "Download Resume" at bounding box center [302, 97] width 73 height 22
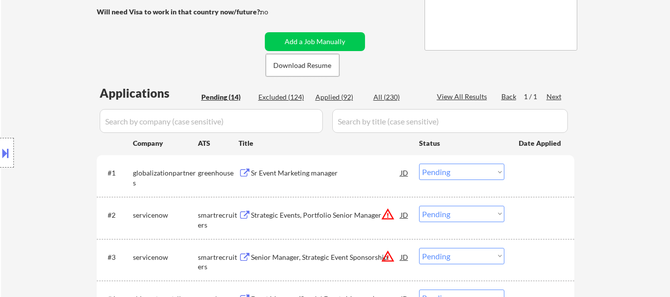
scroll to position [198, 0]
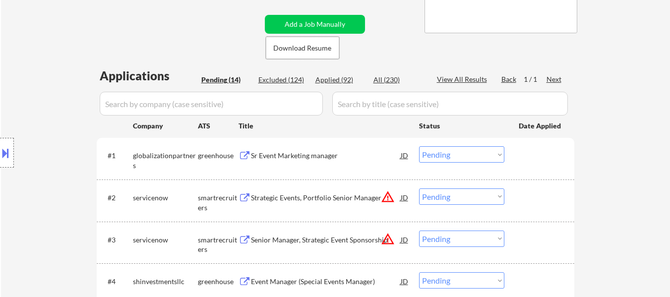
click at [312, 156] on div "Sr Event Marketing manager" at bounding box center [326, 156] width 150 height 10
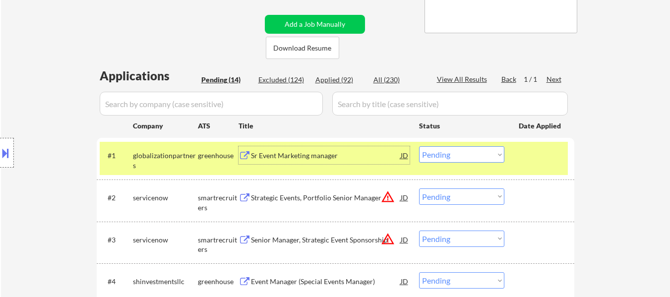
click at [341, 196] on div "Strategic Events, Portfolio Senior Manager" at bounding box center [326, 198] width 150 height 10
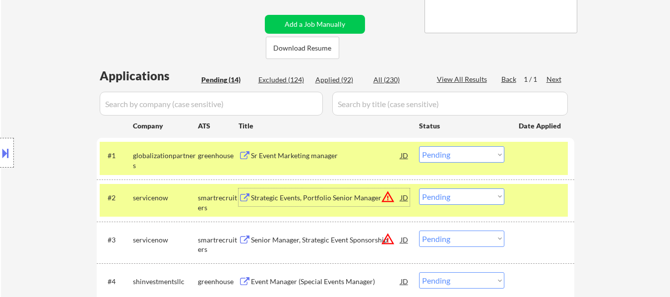
click at [427, 154] on select "Choose an option... Pending Applied Excluded (Questions) Excluded (Expired) Exc…" at bounding box center [461, 154] width 85 height 16
click at [419, 146] on select "Choose an option... Pending Applied Excluded (Questions) Excluded (Expired) Exc…" at bounding box center [461, 154] width 85 height 16
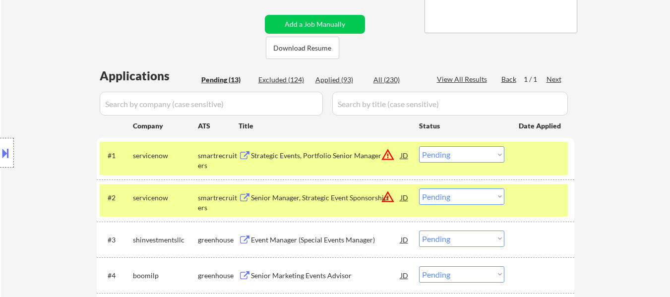
scroll to position [248, 0]
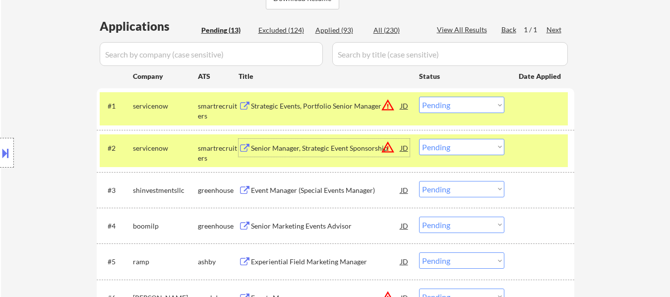
click at [360, 148] on div "Senior Manager, Strategic Event Sponsorship" at bounding box center [326, 148] width 150 height 10
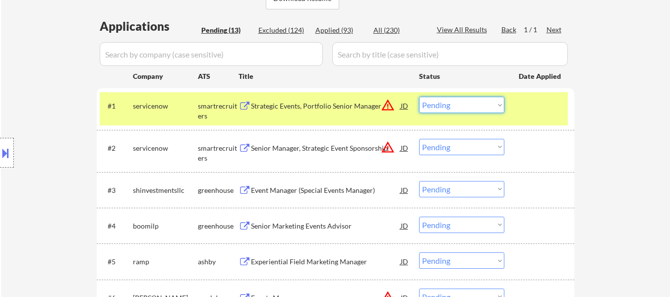
drag, startPoint x: 440, startPoint y: 102, endPoint x: 441, endPoint y: 109, distance: 6.5
click at [440, 102] on select "Choose an option... Pending Applied Excluded (Questions) Excluded (Expired) Exc…" at bounding box center [461, 105] width 85 height 16
click at [419, 97] on select "Choose an option... Pending Applied Excluded (Questions) Excluded (Expired) Exc…" at bounding box center [461, 105] width 85 height 16
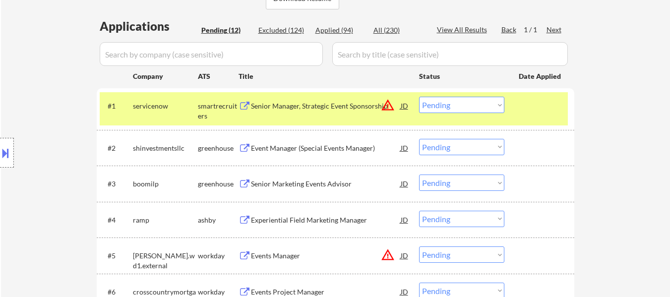
click at [459, 110] on select "Choose an option... Pending Applied Excluded (Questions) Excluded (Expired) Exc…" at bounding box center [461, 105] width 85 height 16
click at [419, 97] on select "Choose an option... Pending Applied Excluded (Questions) Excluded (Expired) Exc…" at bounding box center [461, 105] width 85 height 16
click at [327, 146] on div "Event Manager (Special Events Manager)" at bounding box center [326, 148] width 150 height 10
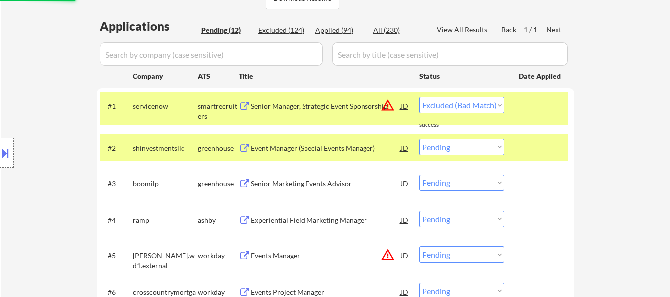
select select ""pending""
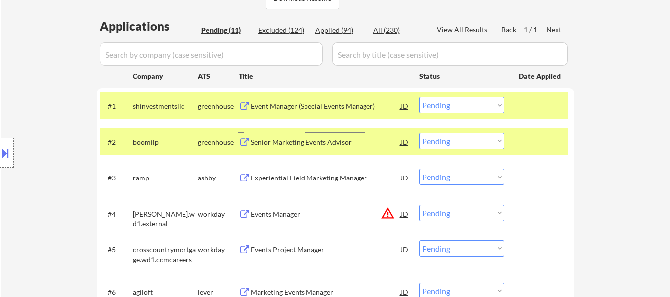
click at [522, 146] on div at bounding box center [541, 142] width 44 height 18
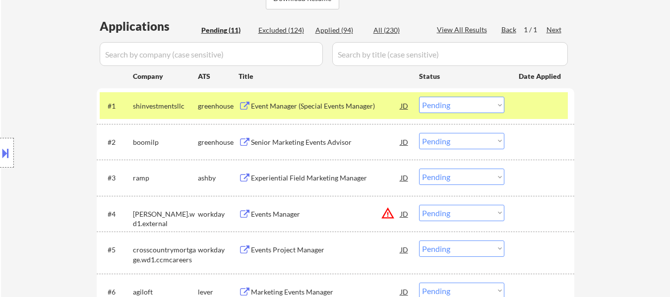
click at [327, 141] on div "Senior Marketing Events Advisor" at bounding box center [326, 142] width 150 height 10
